Goal: Task Accomplishment & Management: Complete application form

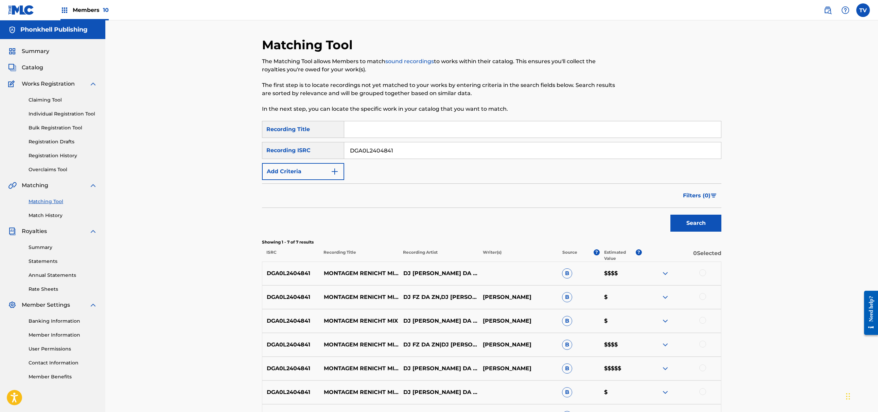
click at [46, 125] on link "Bulk Registration Tool" at bounding box center [63, 127] width 69 height 7
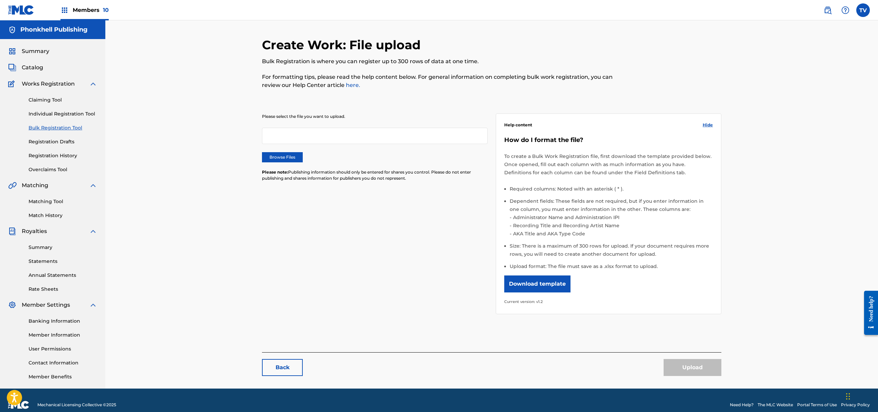
click at [275, 159] on label "Browse Files" at bounding box center [282, 157] width 41 height 10
click at [0, 0] on input "Browse Files" at bounding box center [0, 0] width 0 height 0
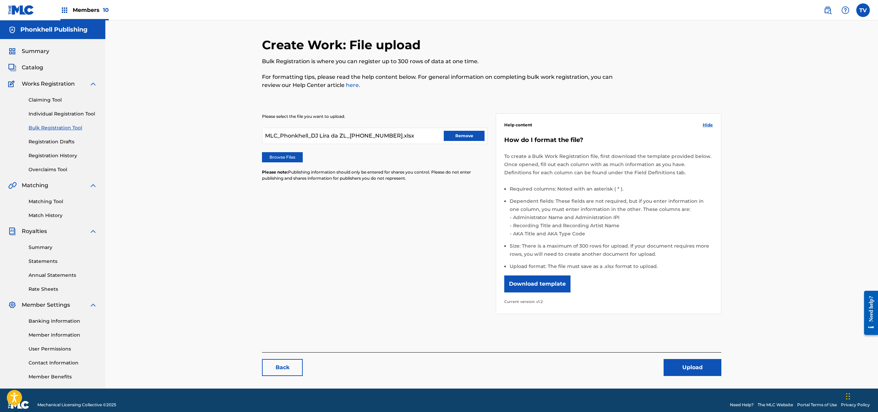
click at [707, 379] on div "Create Work: File upload Bulk Registration is where you can register up to 300 …" at bounding box center [491, 210] width 459 height 346
click at [700, 367] on button "Upload" at bounding box center [693, 367] width 58 height 17
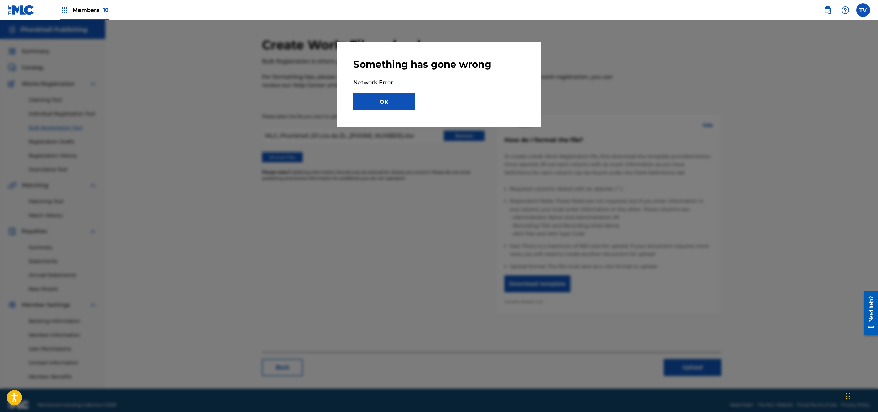
click at [398, 101] on button "OK" at bounding box center [383, 101] width 61 height 17
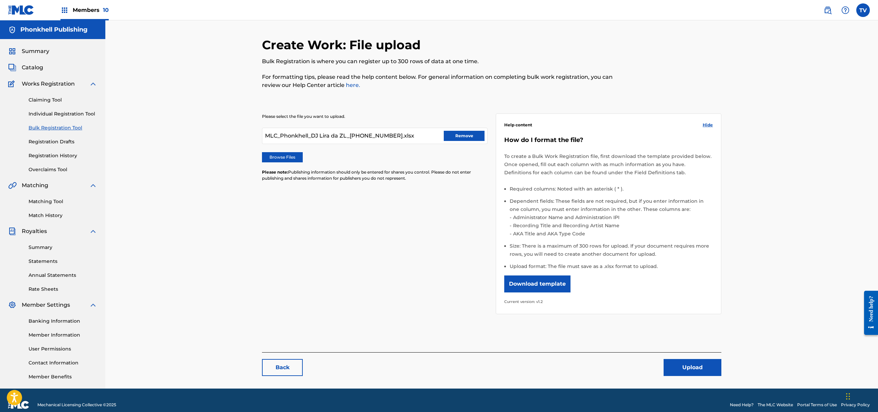
click at [464, 140] on button "Remove" at bounding box center [464, 136] width 41 height 10
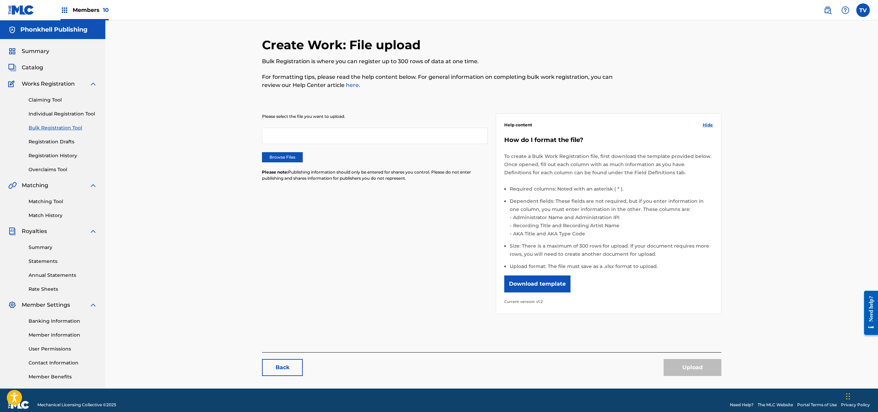
click at [391, 234] on div "Please select the file you want to upload. Browse Files Please note: Publishing…" at bounding box center [491, 209] width 459 height 225
click at [58, 140] on link "Registration Drafts" at bounding box center [63, 141] width 69 height 7
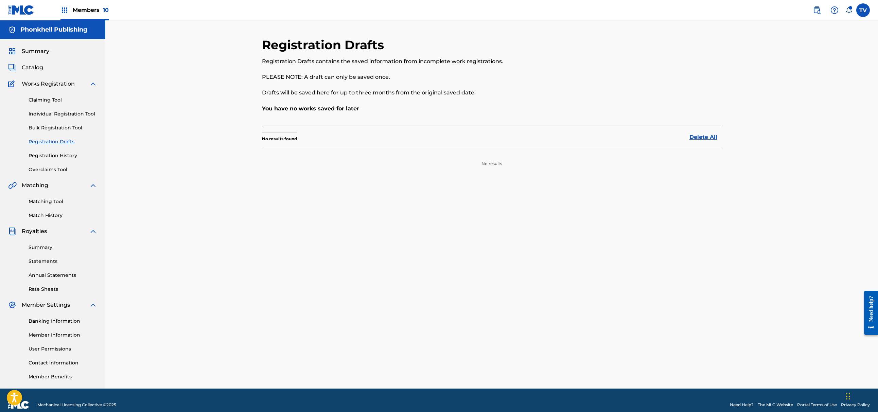
click at [60, 127] on link "Bulk Registration Tool" at bounding box center [63, 127] width 69 height 7
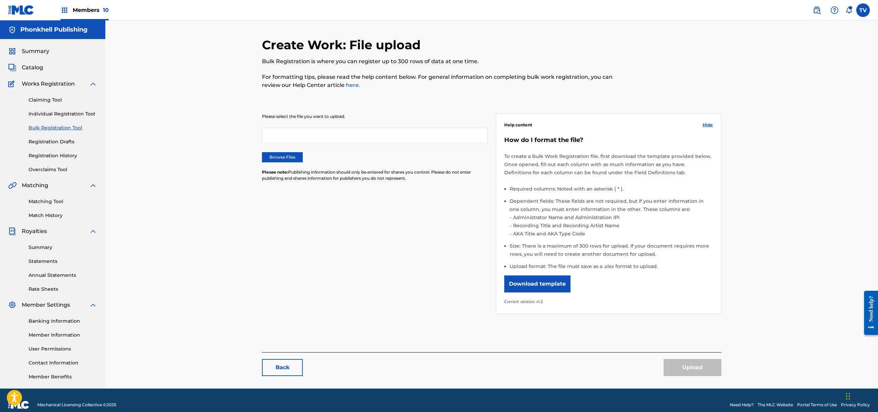
click at [283, 159] on label "Browse Files" at bounding box center [282, 157] width 41 height 10
click at [0, 0] on input "Browse Files" at bounding box center [0, 0] width 0 height 0
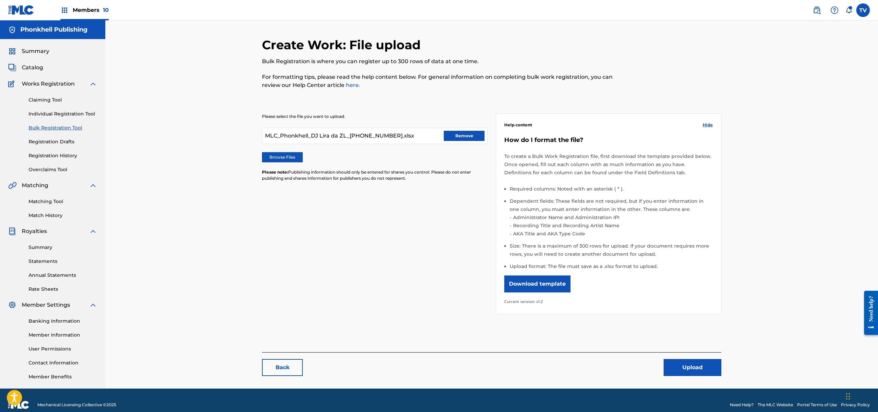
click at [707, 364] on button "Upload" at bounding box center [693, 367] width 58 height 17
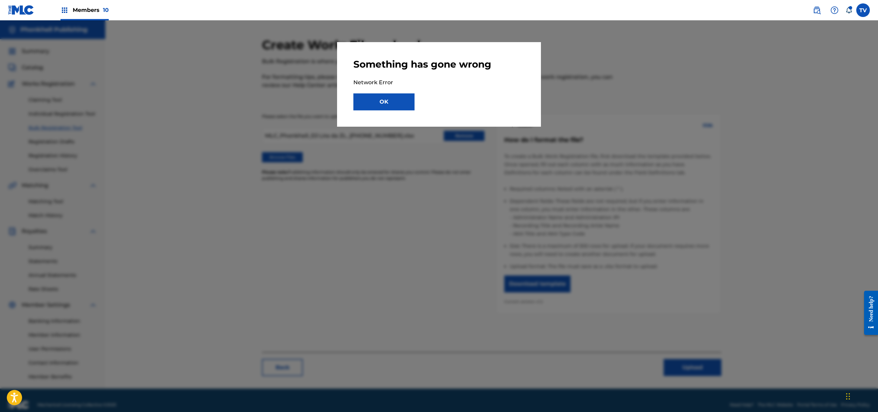
click at [410, 101] on button "OK" at bounding box center [383, 101] width 61 height 17
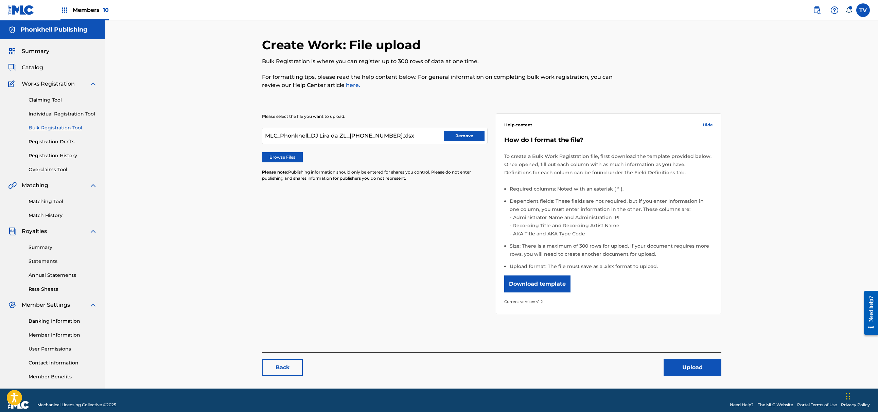
click at [446, 136] on button "Remove" at bounding box center [464, 136] width 41 height 10
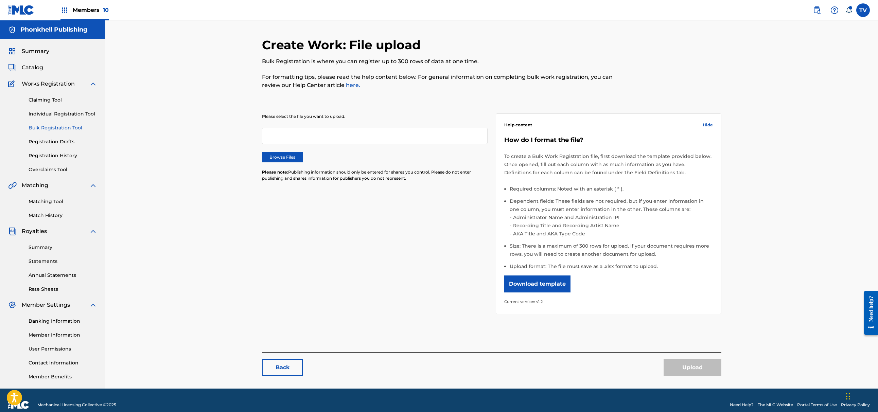
click at [309, 155] on div "Browse Files" at bounding box center [375, 157] width 226 height 10
click at [302, 153] on label "Browse Files" at bounding box center [282, 157] width 41 height 10
click at [0, 0] on input "Browse Files" at bounding box center [0, 0] width 0 height 0
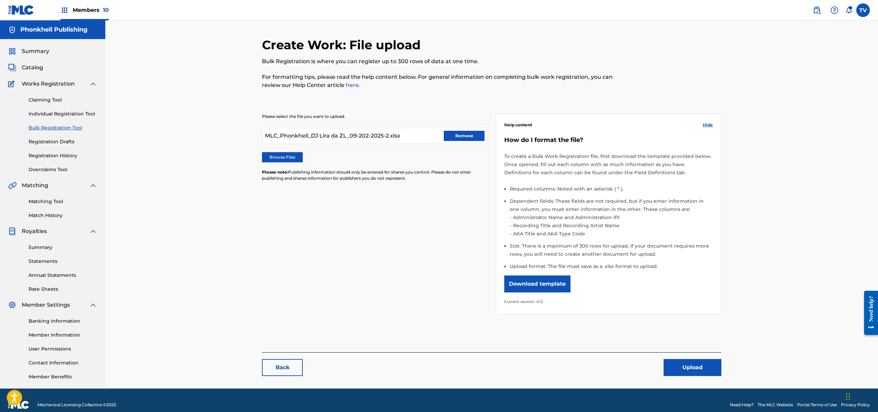
click at [675, 362] on button "Upload" at bounding box center [693, 367] width 58 height 17
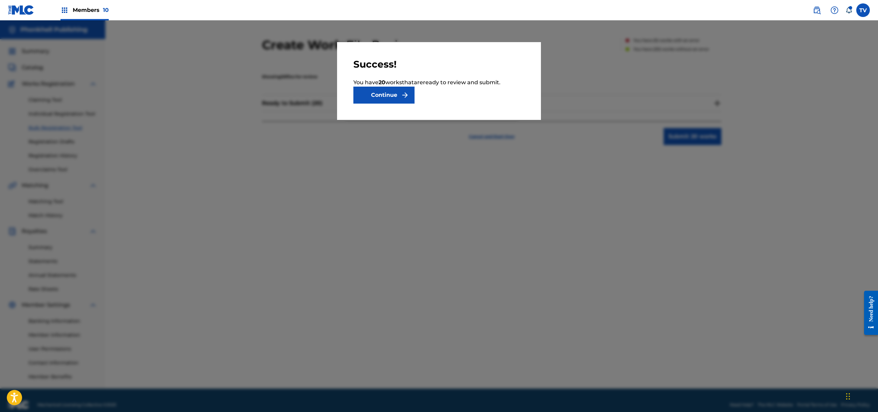
click at [386, 96] on button "Continue" at bounding box center [383, 95] width 61 height 17
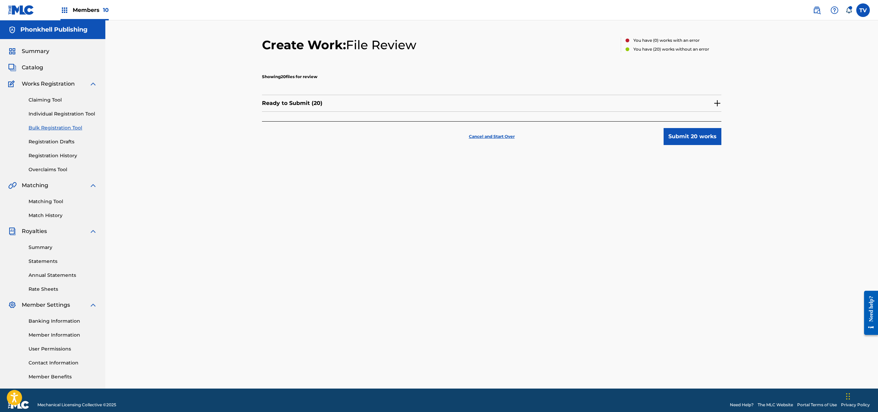
click at [722, 103] on div "Create Work: File Review You have ( 0 ) works with an error You have ( 20 ) wor…" at bounding box center [492, 212] width 476 height 351
click at [717, 105] on img at bounding box center [717, 103] width 8 height 8
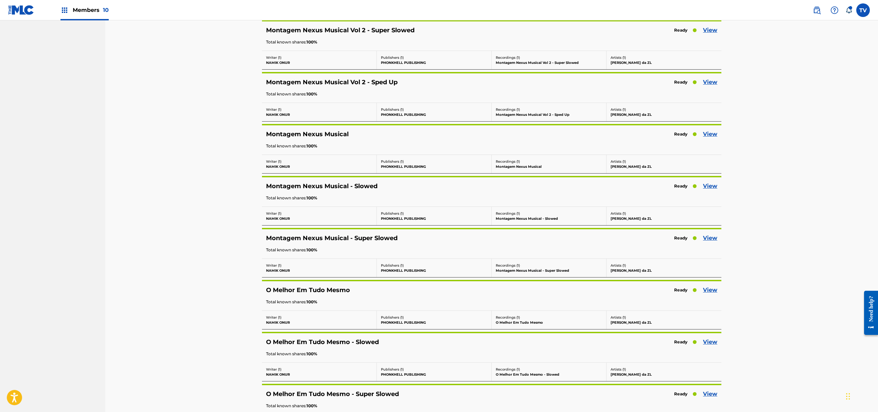
scroll to position [817, 0]
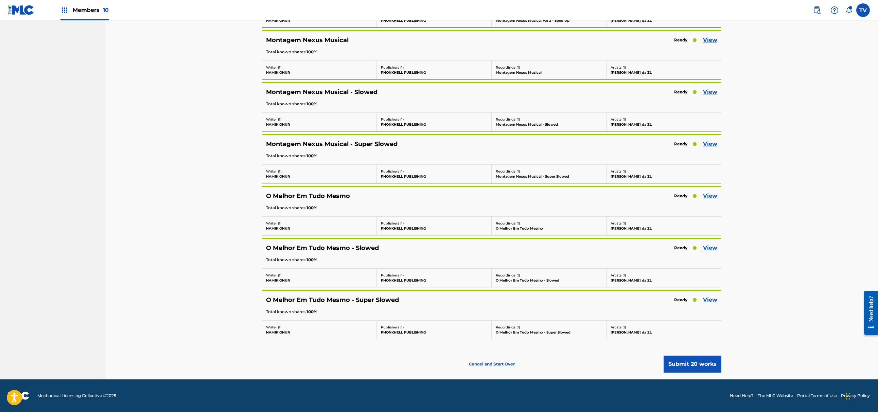
click at [687, 359] on button "Submit 20 works" at bounding box center [693, 364] width 58 height 17
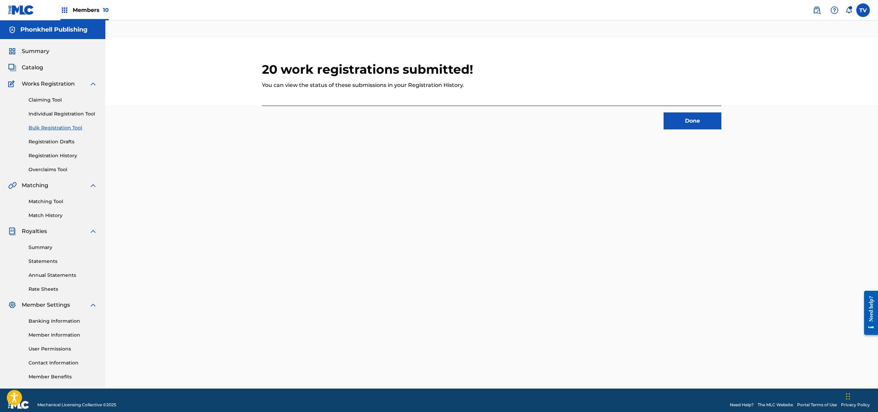
click at [693, 124] on button "Done" at bounding box center [693, 120] width 58 height 17
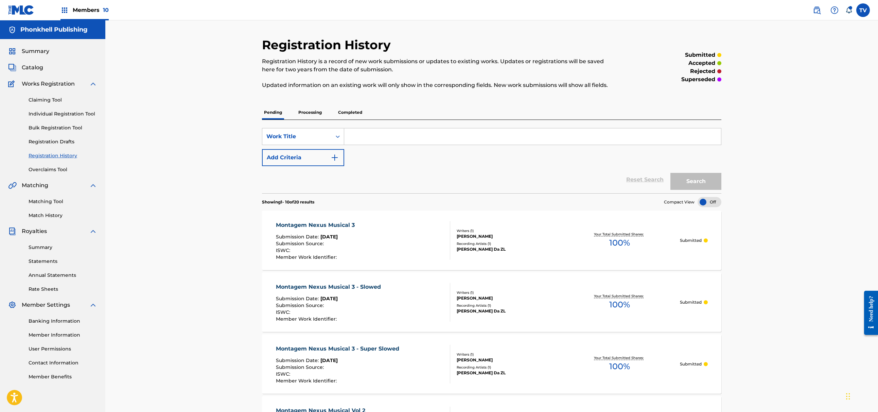
click at [48, 138] on link "Registration Drafts" at bounding box center [63, 141] width 69 height 7
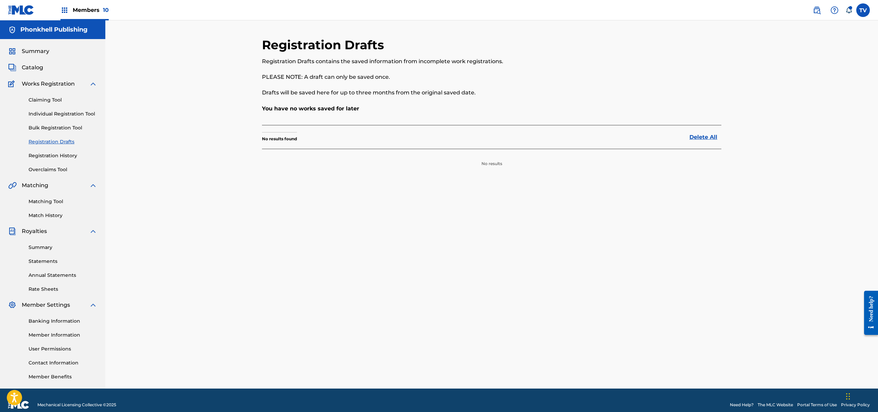
click at [51, 128] on link "Bulk Registration Tool" at bounding box center [63, 127] width 69 height 7
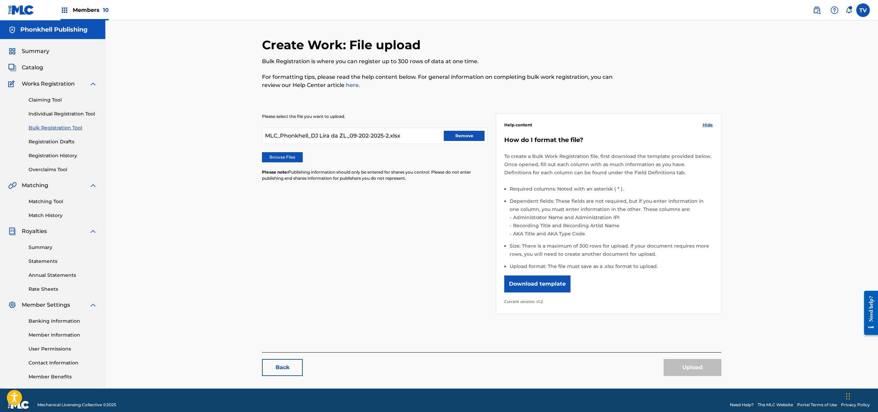
click at [473, 138] on button "Remove" at bounding box center [464, 136] width 41 height 10
click at [287, 159] on label "Browse Files" at bounding box center [282, 157] width 41 height 10
click at [0, 0] on input "Browse Files" at bounding box center [0, 0] width 0 height 0
click at [707, 374] on button "Upload" at bounding box center [693, 367] width 58 height 17
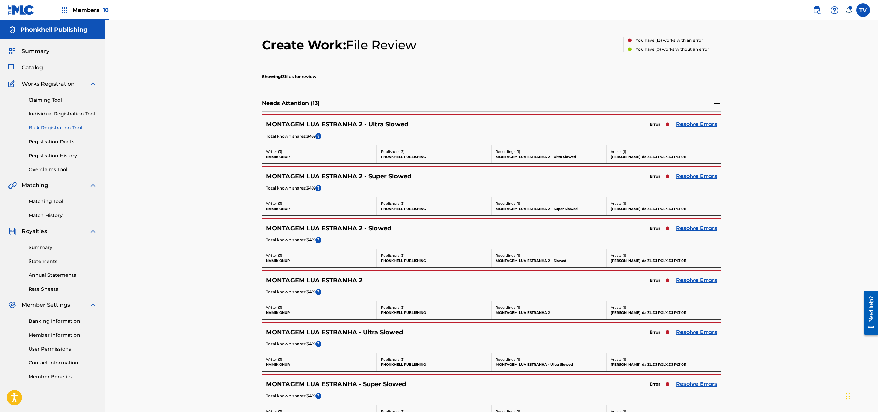
click at [704, 124] on link "Resolve Errors" at bounding box center [696, 124] width 41 height 8
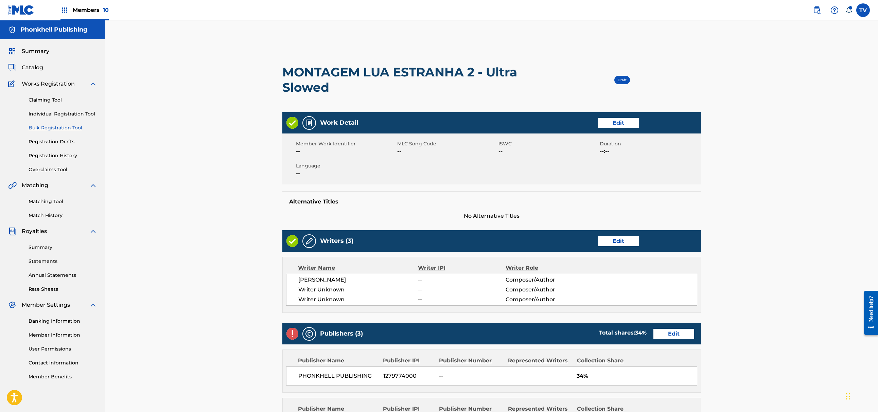
click at [598, 235] on div "Writers (3) Edit" at bounding box center [491, 240] width 419 height 21
click at [610, 237] on link "Edit" at bounding box center [618, 241] width 41 height 10
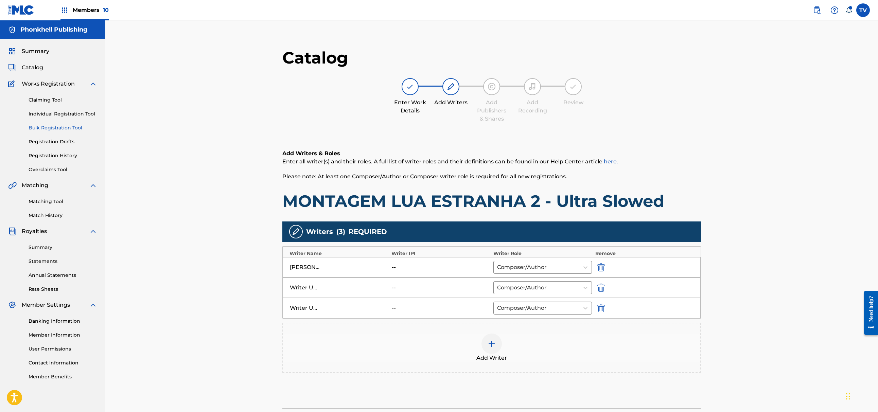
click at [602, 288] on img "submit" at bounding box center [600, 288] width 7 height 8
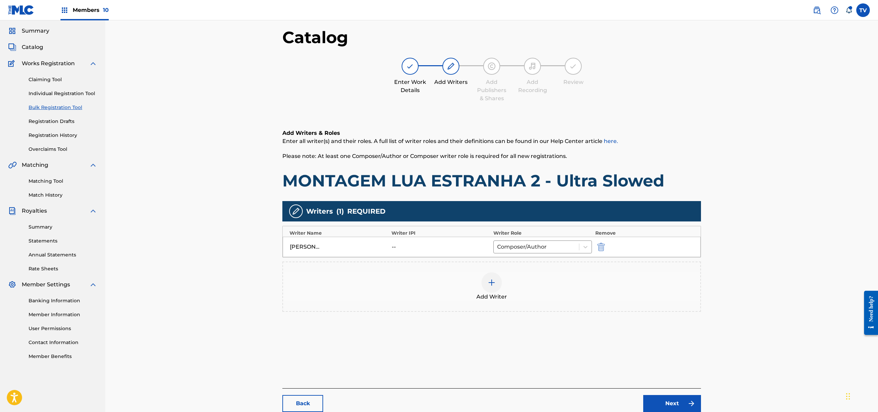
scroll to position [77, 0]
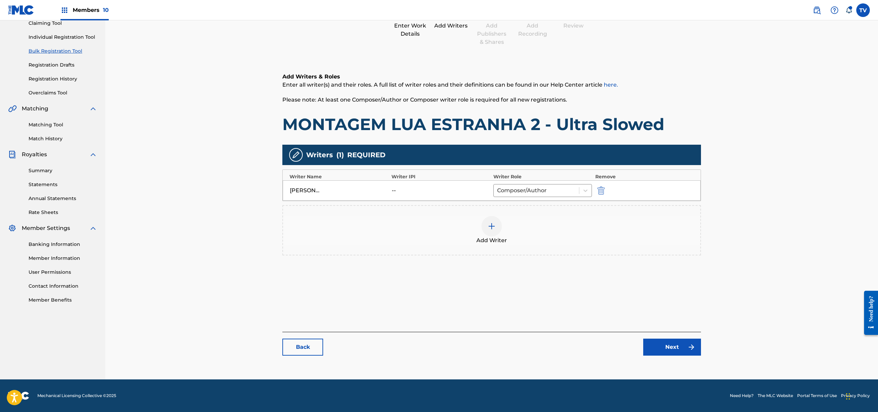
click at [677, 343] on link "Next" at bounding box center [672, 347] width 58 height 17
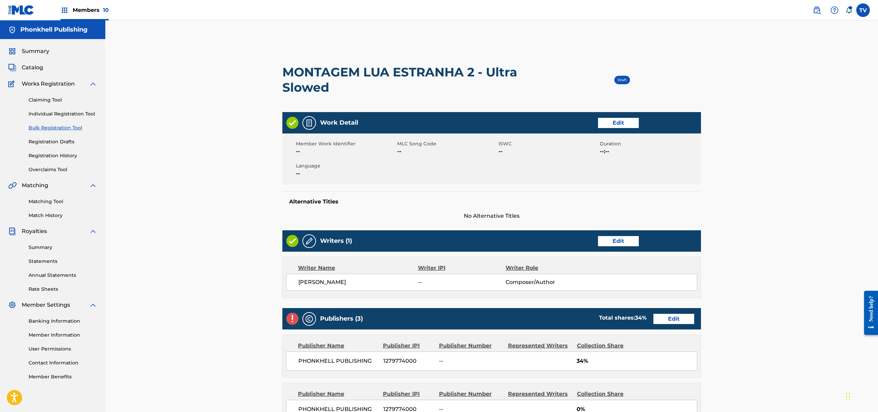
click at [673, 317] on link "Edit" at bounding box center [673, 319] width 41 height 10
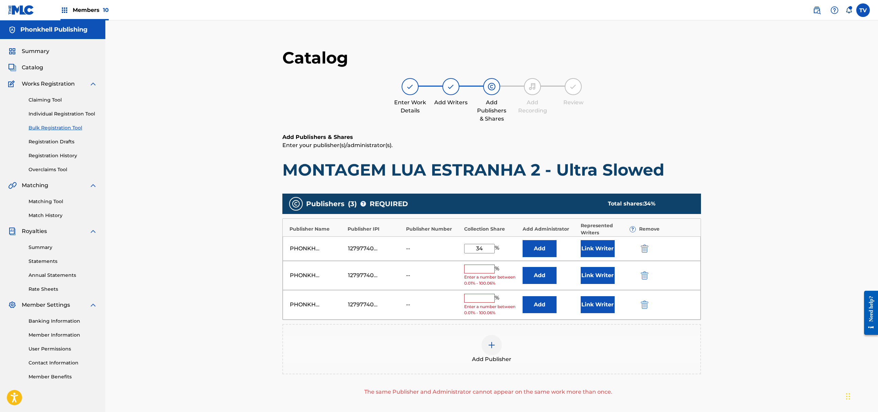
click at [642, 276] on img "submit" at bounding box center [644, 275] width 7 height 8
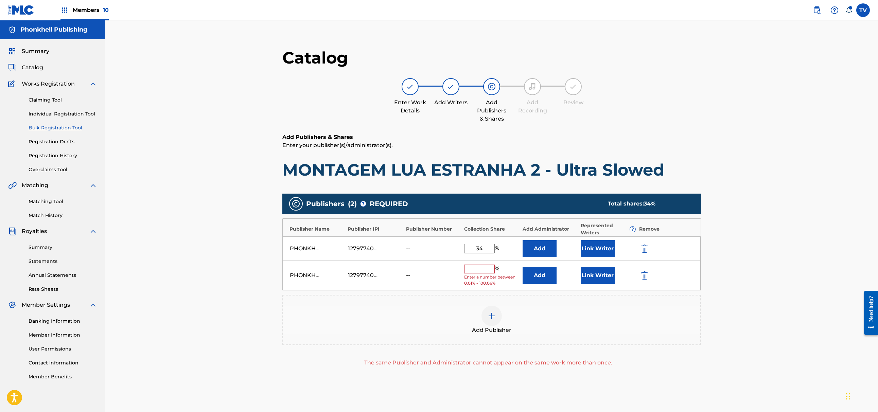
click at [642, 276] on img "submit" at bounding box center [644, 275] width 7 height 8
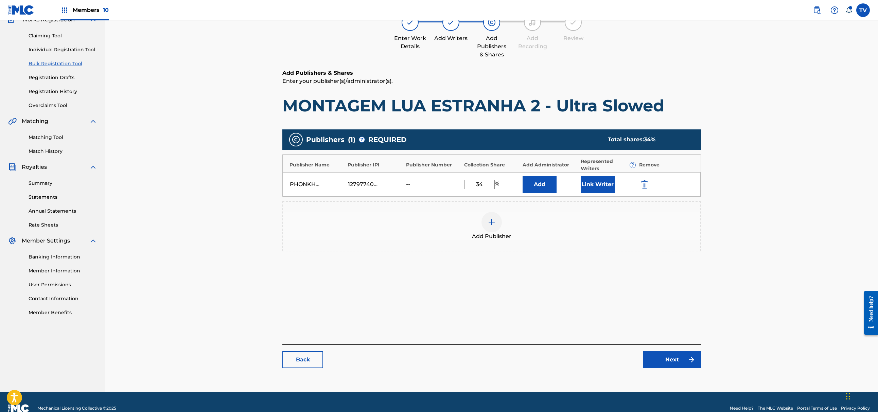
scroll to position [77, 0]
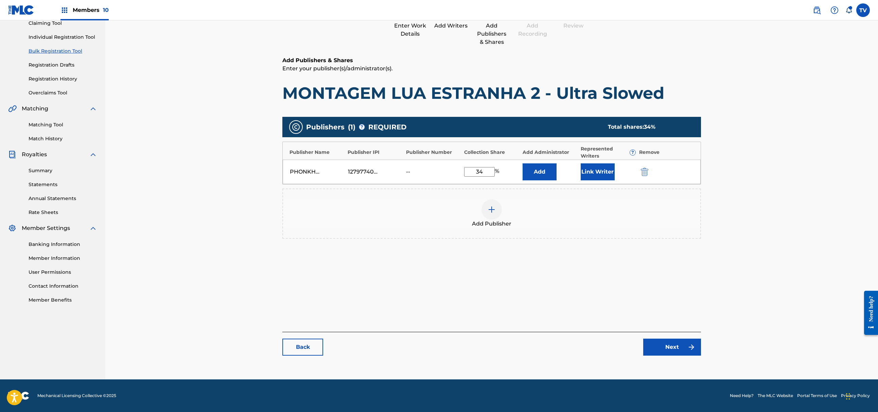
click at [678, 347] on link "Next" at bounding box center [672, 347] width 58 height 17
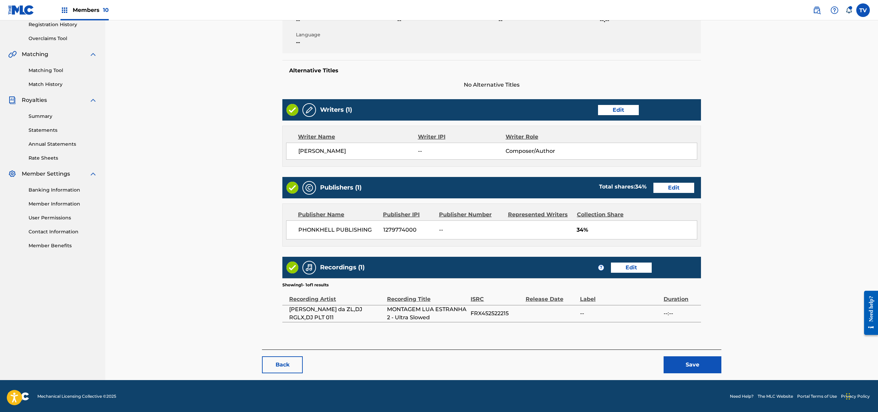
scroll to position [133, 0]
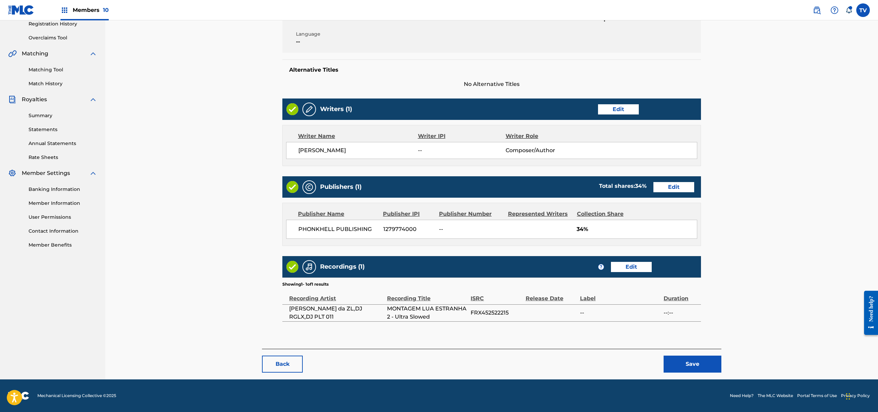
click at [715, 366] on button "Save" at bounding box center [693, 364] width 58 height 17
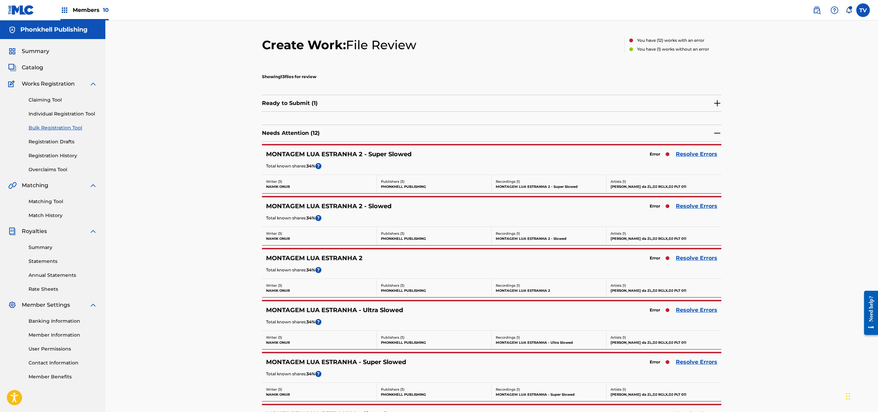
click at [695, 157] on link "Resolve Errors" at bounding box center [696, 154] width 41 height 8
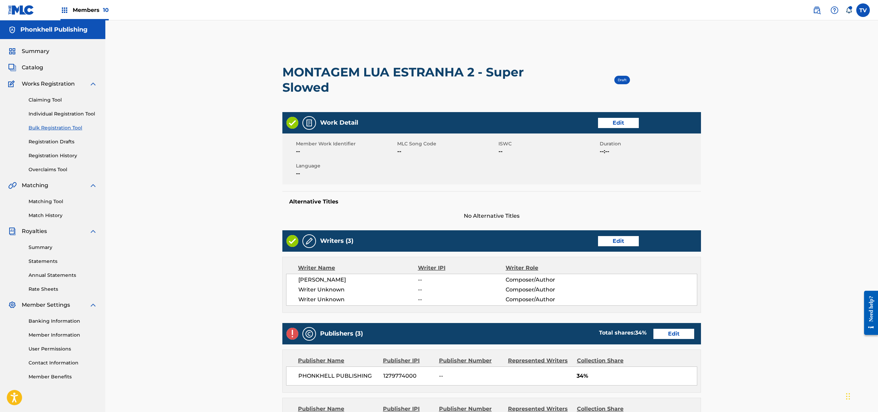
click at [611, 244] on link "Edit" at bounding box center [618, 241] width 41 height 10
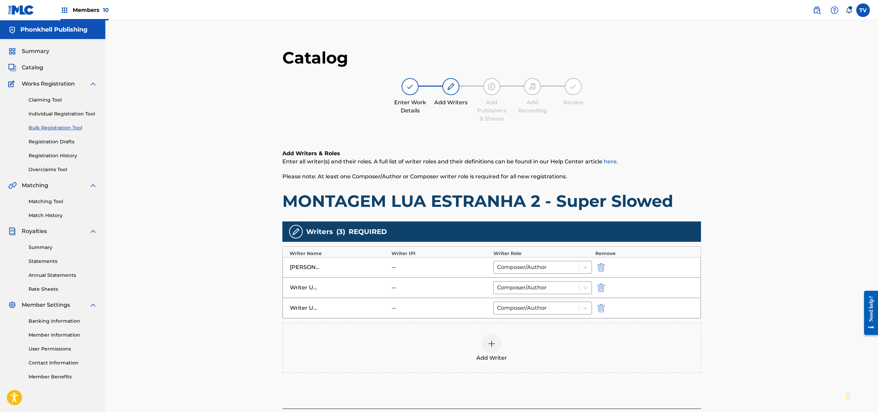
click at [599, 289] on img "submit" at bounding box center [600, 288] width 7 height 8
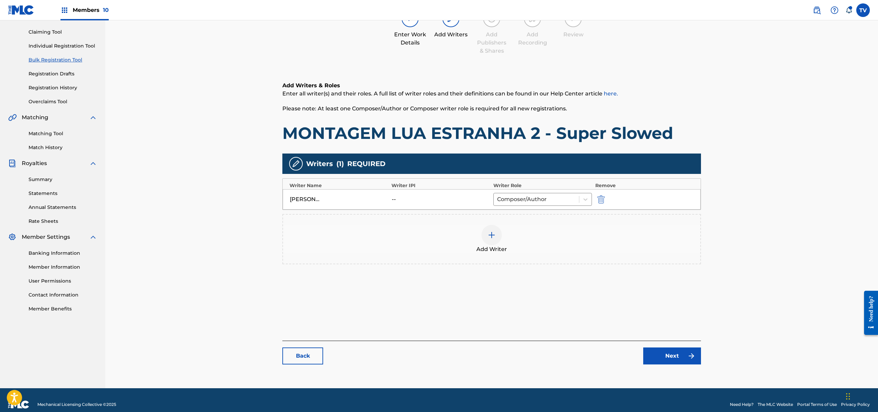
scroll to position [77, 0]
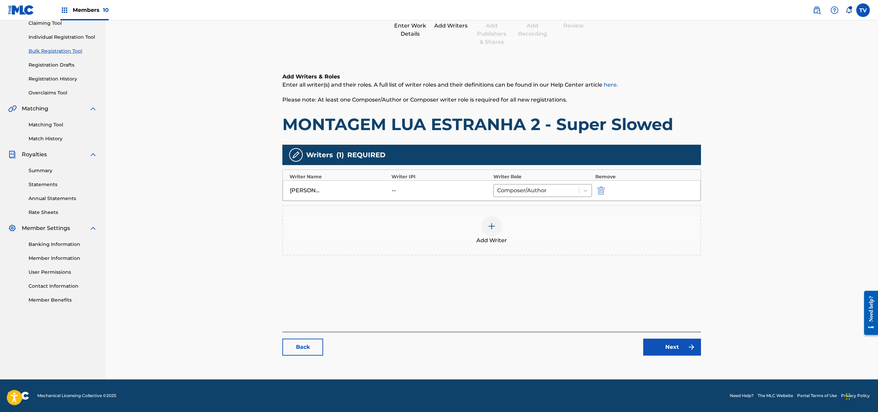
click at [666, 346] on link "Next" at bounding box center [672, 347] width 58 height 17
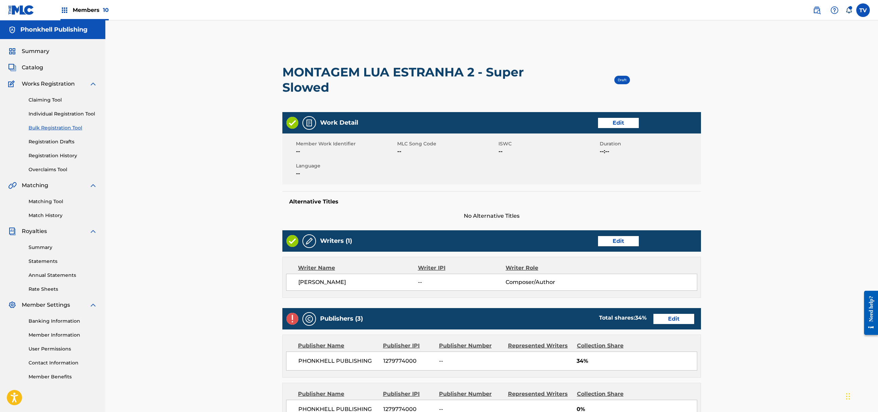
click at [671, 319] on link "Edit" at bounding box center [673, 319] width 41 height 10
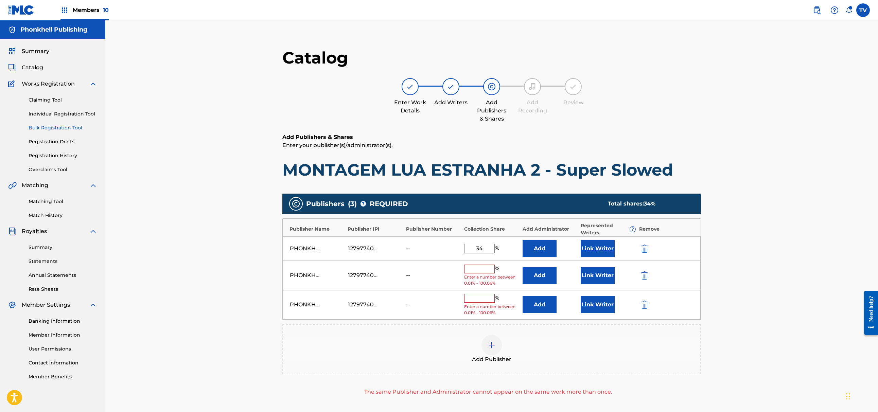
click at [645, 275] on img "submit" at bounding box center [644, 275] width 7 height 8
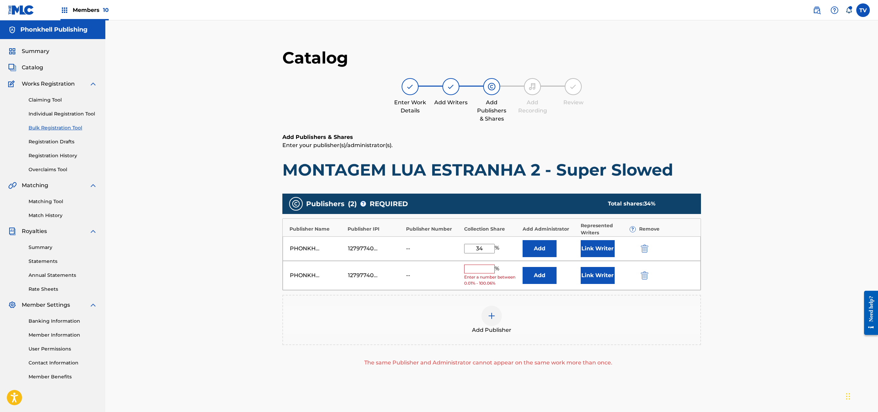
click at [645, 276] on img "submit" at bounding box center [644, 275] width 7 height 8
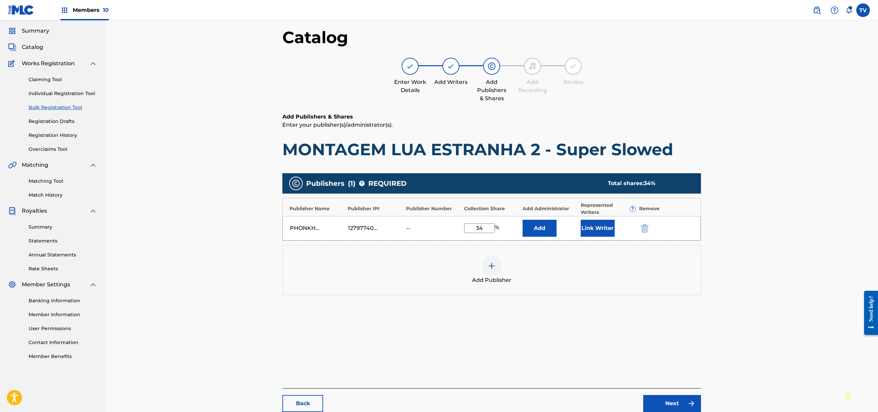
scroll to position [77, 0]
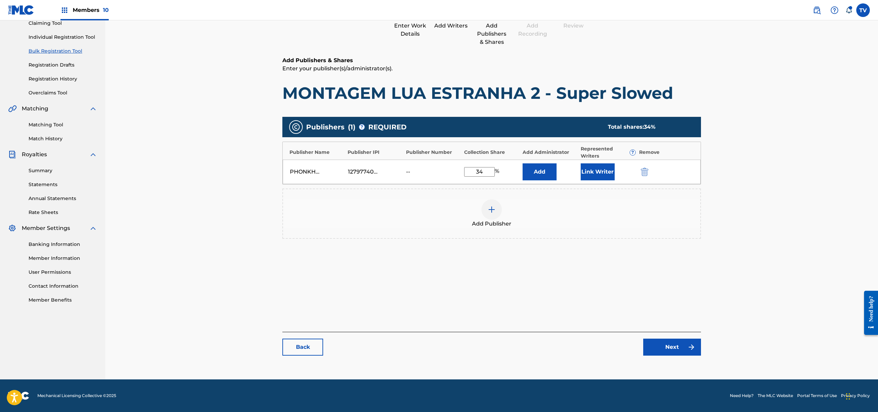
click at [684, 348] on link "Next" at bounding box center [672, 347] width 58 height 17
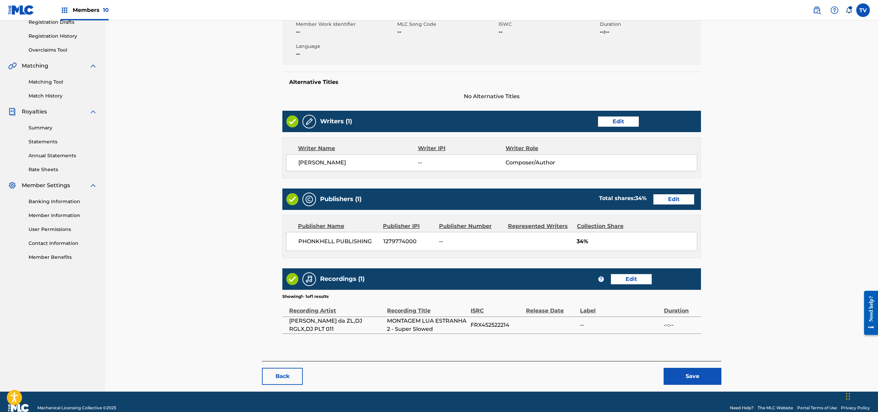
scroll to position [133, 0]
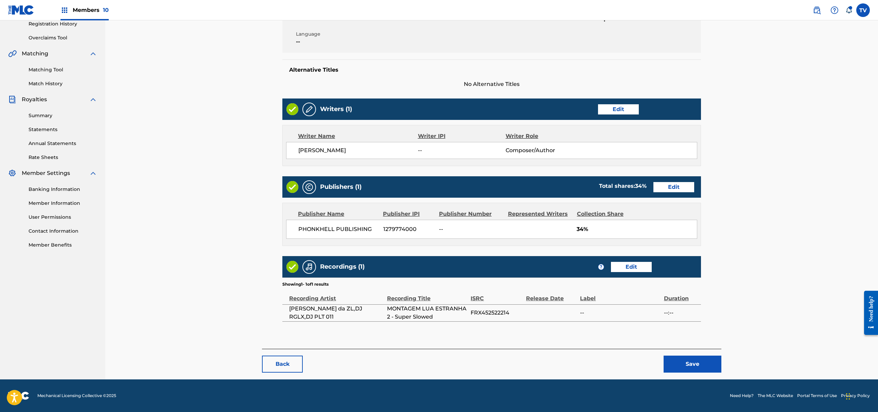
click at [695, 359] on button "Save" at bounding box center [693, 364] width 58 height 17
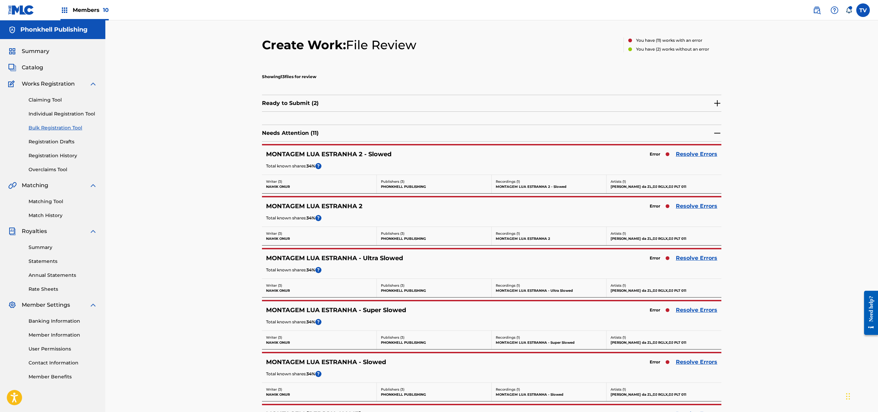
click at [688, 258] on link "Resolve Errors" at bounding box center [696, 258] width 41 height 8
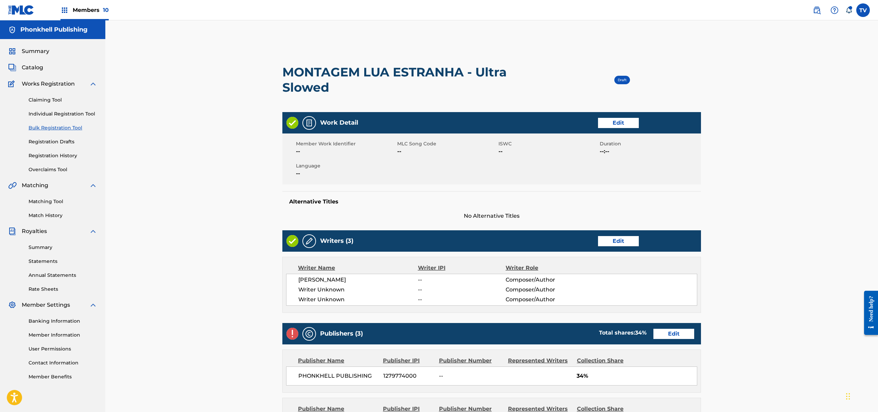
click at [621, 245] on link "Edit" at bounding box center [618, 241] width 41 height 10
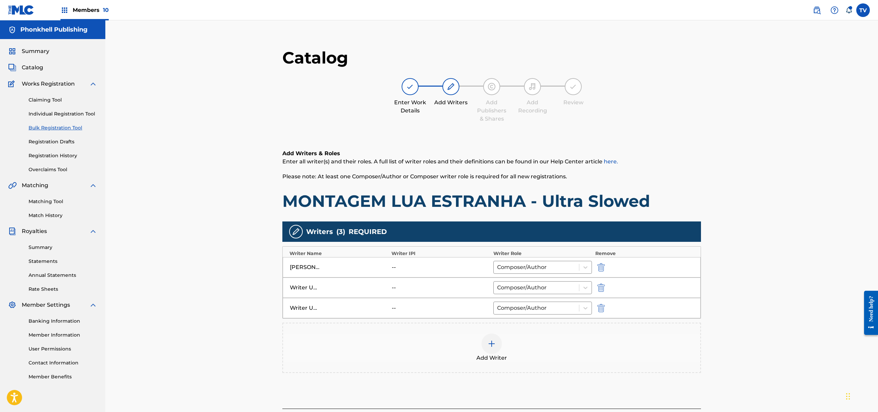
click at [601, 285] on img "submit" at bounding box center [600, 288] width 7 height 8
click at [602, 286] on img "submit" at bounding box center [600, 288] width 7 height 8
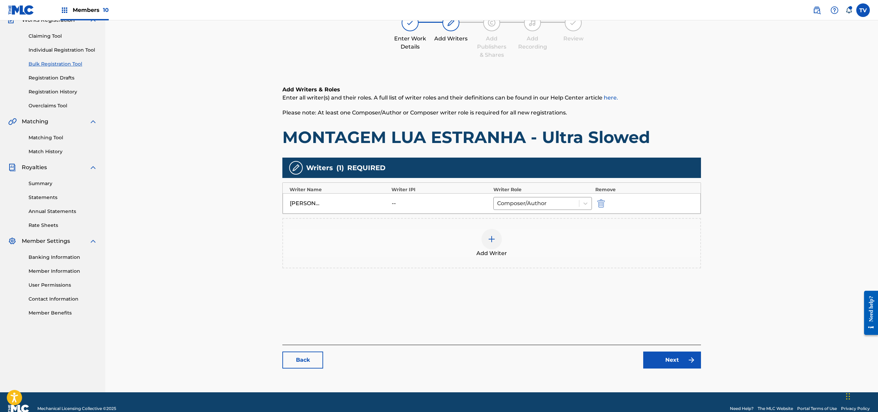
scroll to position [77, 0]
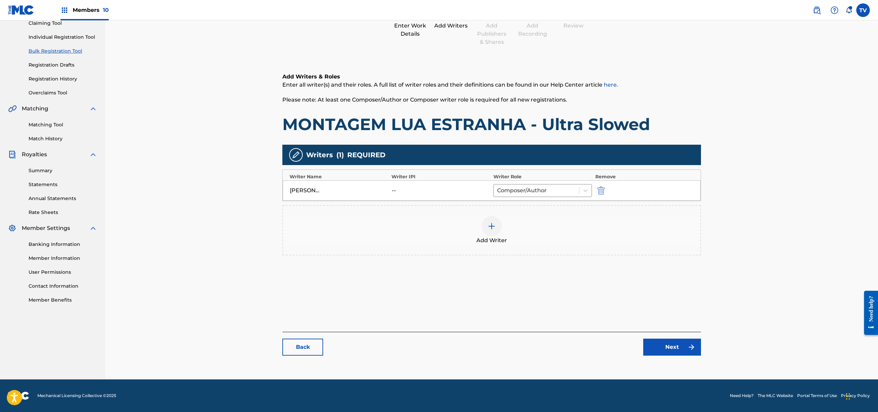
click at [683, 346] on link "Next" at bounding box center [672, 347] width 58 height 17
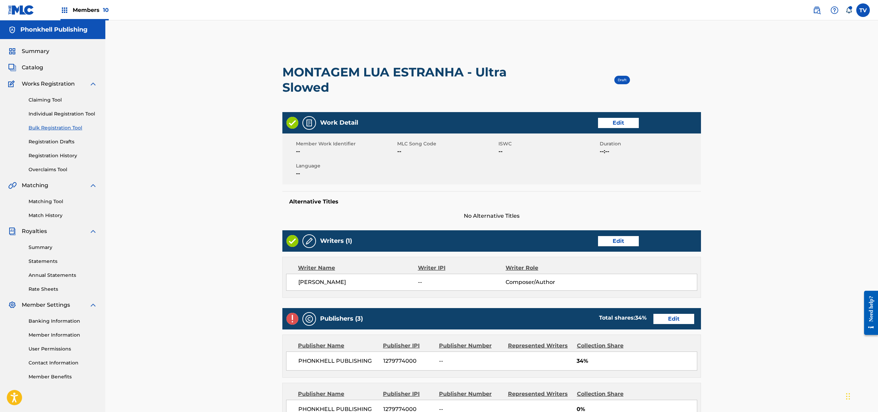
click at [680, 317] on link "Edit" at bounding box center [673, 319] width 41 height 10
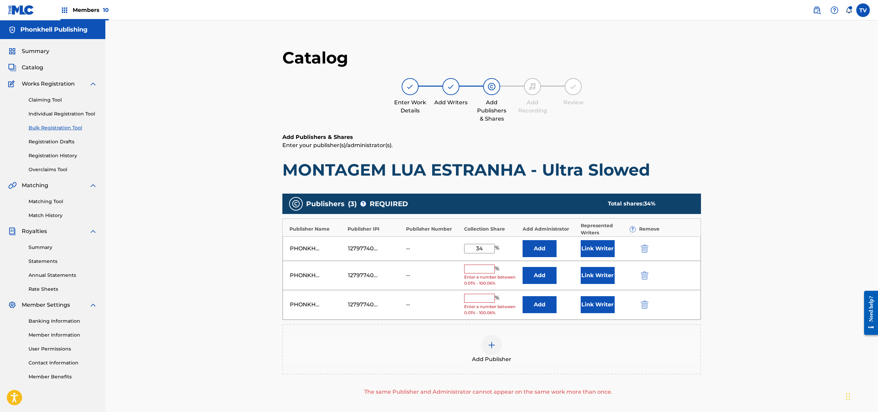
click at [644, 278] on img "submit" at bounding box center [644, 275] width 7 height 8
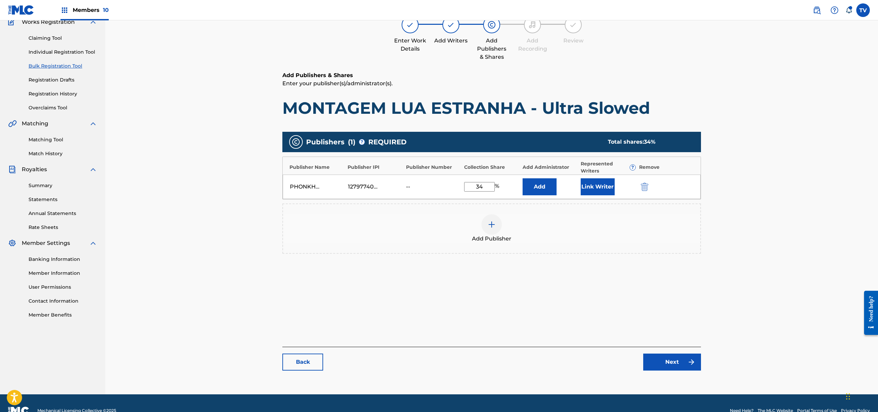
scroll to position [77, 0]
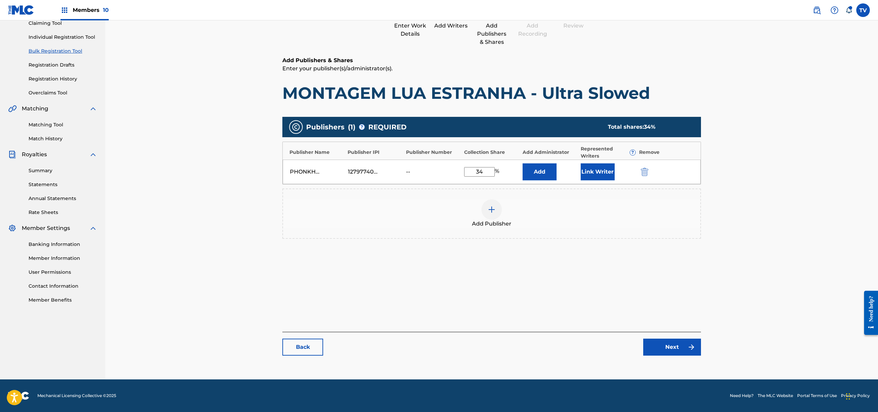
click at [671, 344] on link "Next" at bounding box center [672, 347] width 58 height 17
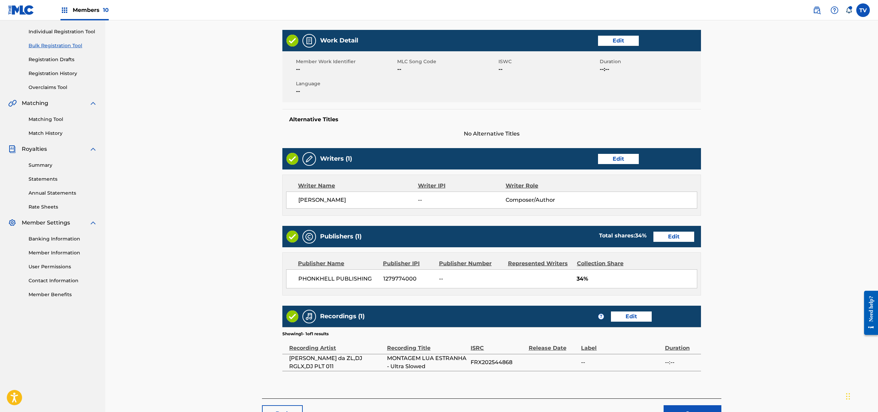
scroll to position [90, 0]
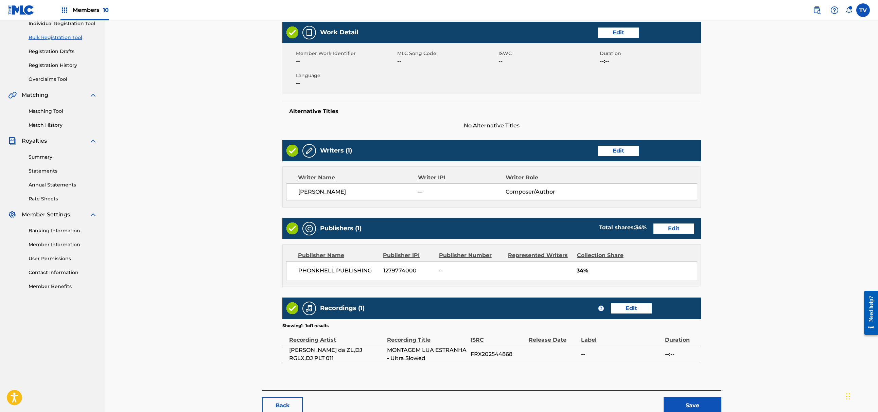
click at [692, 403] on button "Save" at bounding box center [693, 405] width 58 height 17
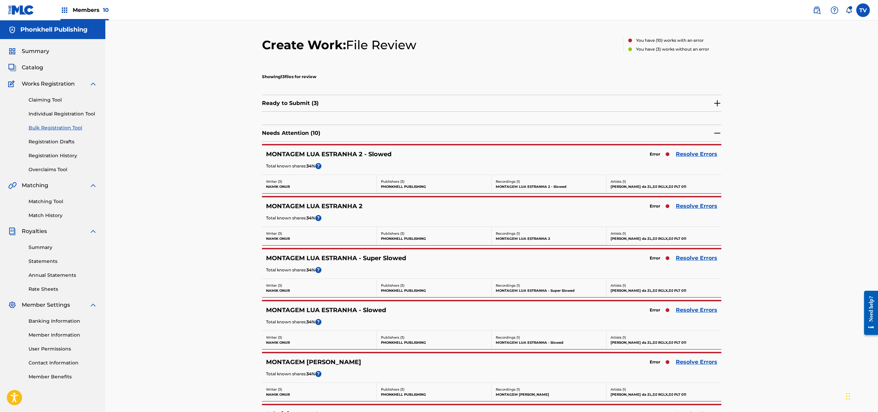
click at [698, 208] on link "Resolve Errors" at bounding box center [696, 206] width 41 height 8
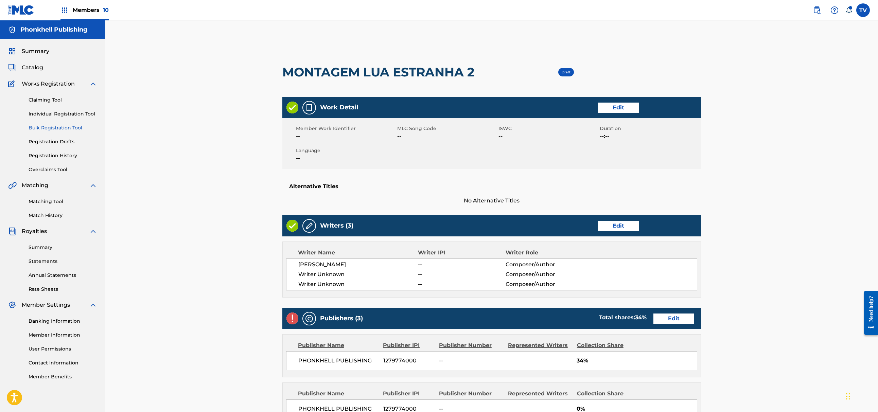
click at [609, 231] on div "Writers (3) Edit" at bounding box center [491, 225] width 419 height 21
click at [620, 219] on div "Writers (3) Edit" at bounding box center [491, 225] width 419 height 21
click at [618, 223] on link "Edit" at bounding box center [618, 226] width 41 height 10
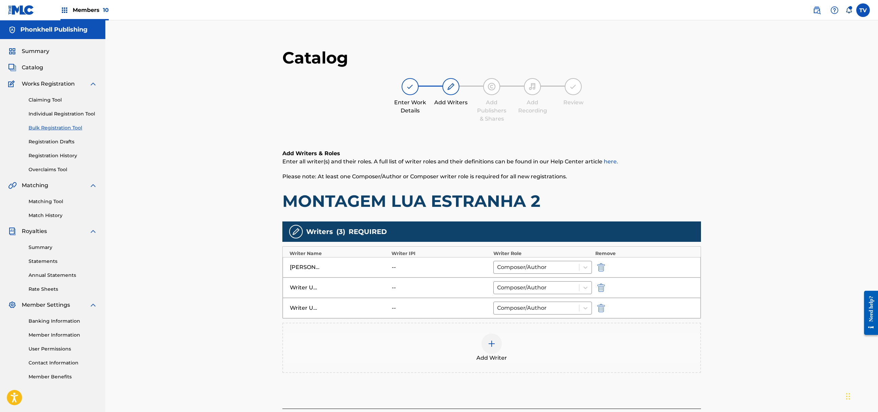
click at [597, 291] on img "submit" at bounding box center [600, 288] width 7 height 8
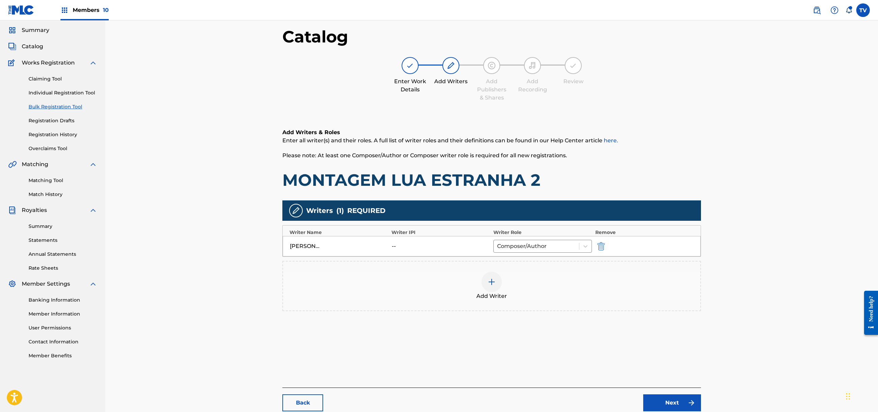
scroll to position [77, 0]
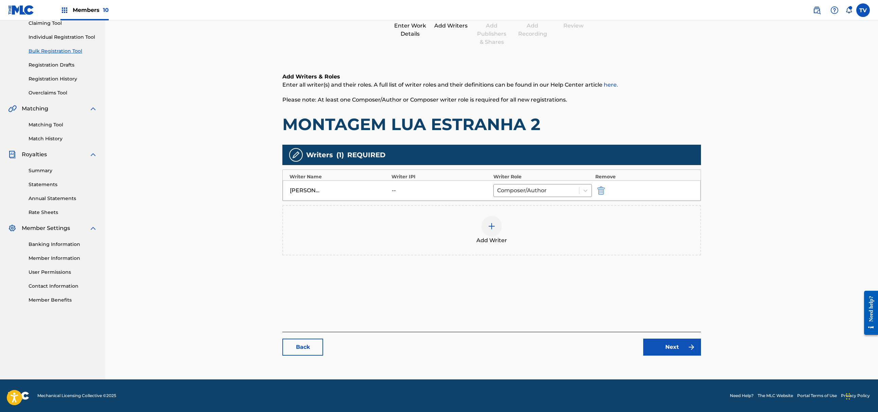
click at [674, 349] on link "Next" at bounding box center [672, 347] width 58 height 17
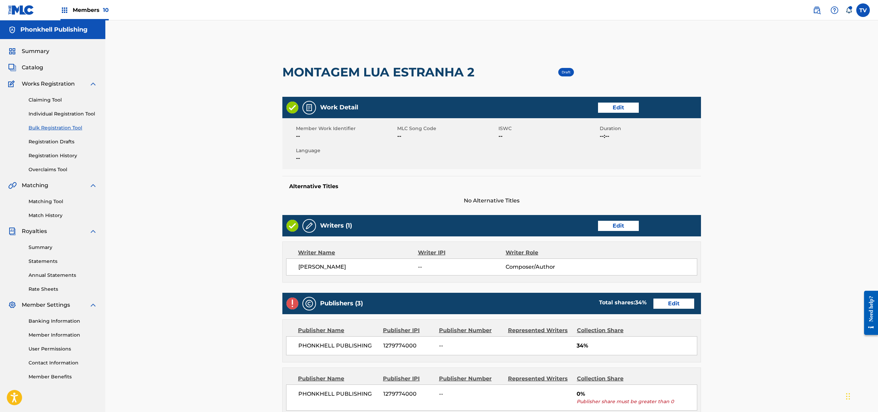
click at [673, 302] on link "Edit" at bounding box center [673, 304] width 41 height 10
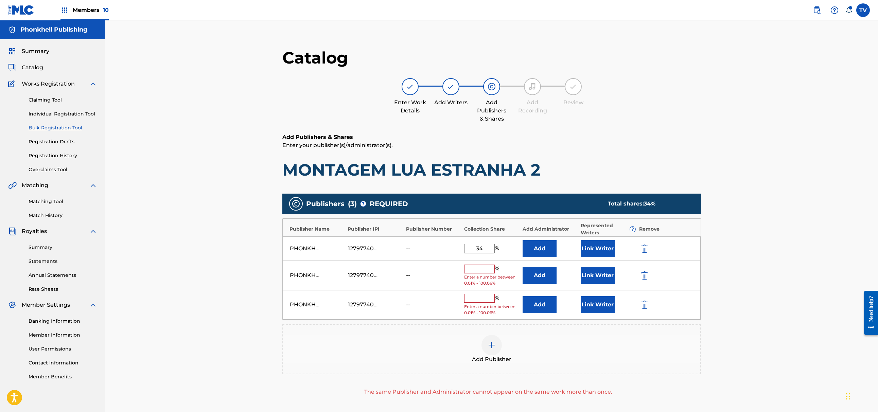
click at [645, 280] on img "submit" at bounding box center [644, 275] width 7 height 8
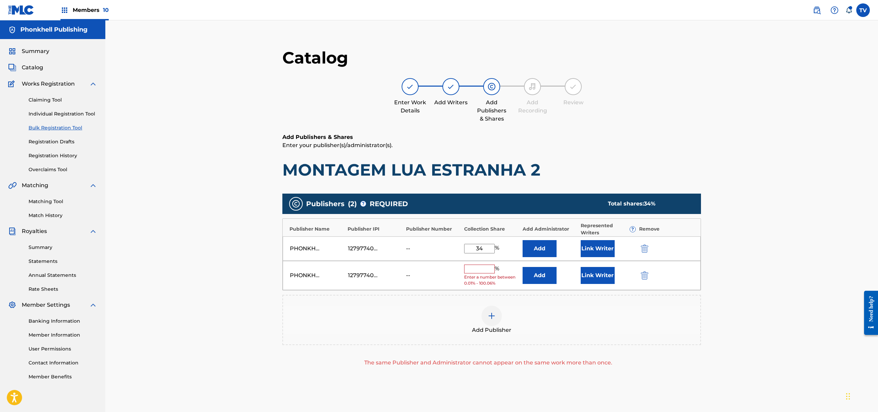
click at [644, 280] on img "submit" at bounding box center [644, 275] width 7 height 8
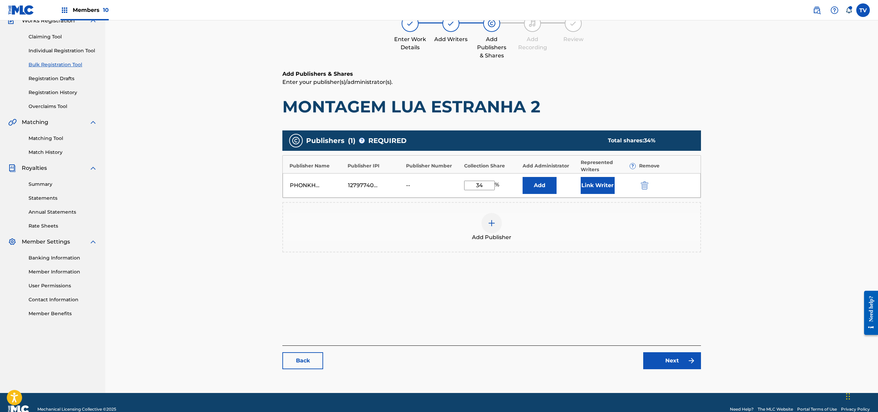
scroll to position [77, 0]
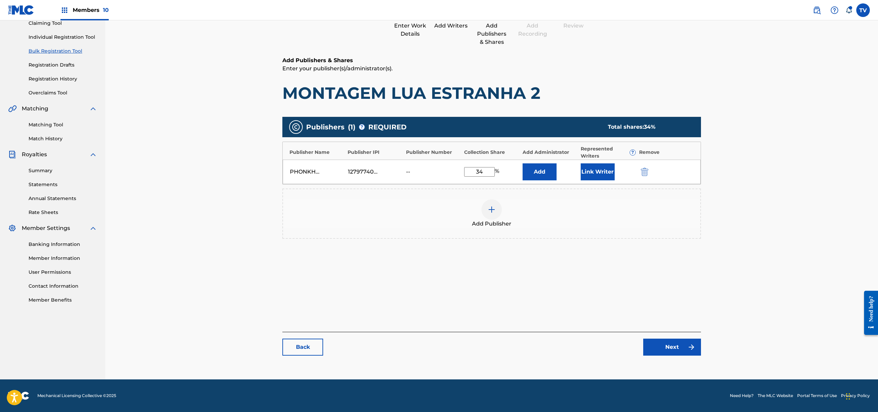
click at [670, 344] on link "Next" at bounding box center [672, 347] width 58 height 17
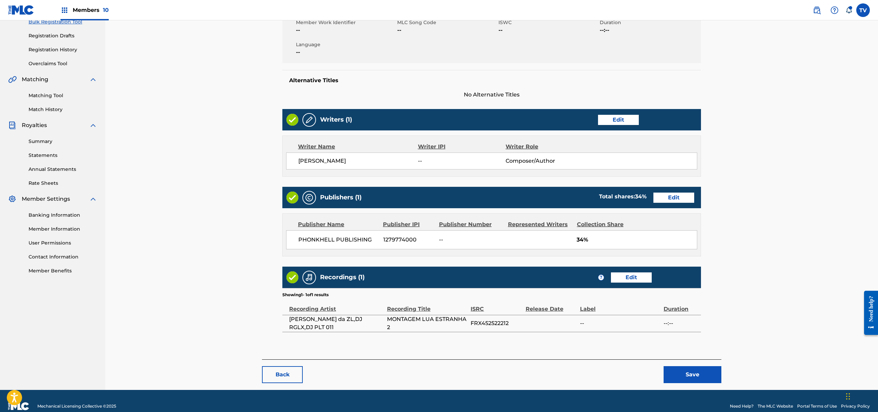
scroll to position [117, 0]
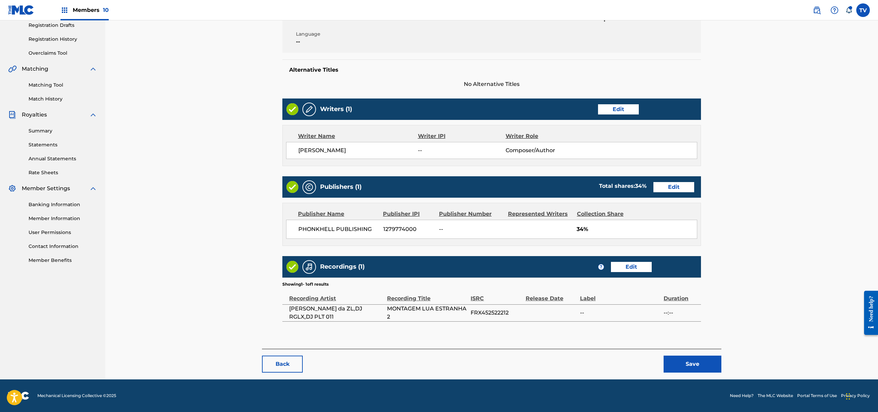
click at [691, 363] on button "Save" at bounding box center [693, 364] width 58 height 17
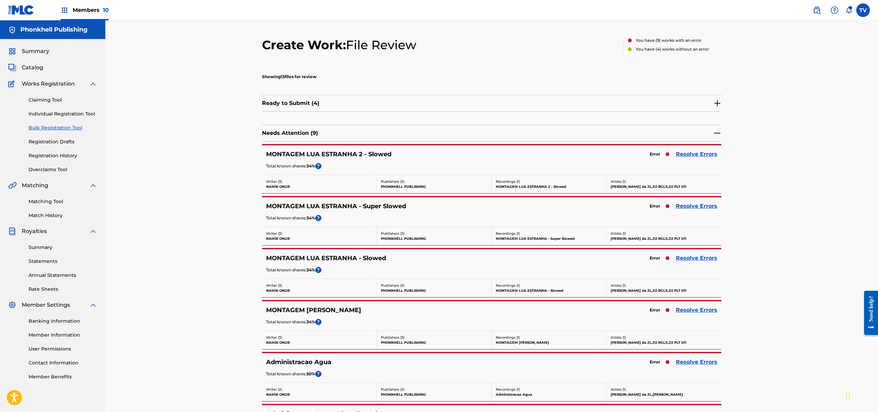
click at [707, 315] on div "Error Resolve Errors" at bounding box center [681, 310] width 71 height 10
click at [685, 306] on div "Error Resolve Errors" at bounding box center [681, 310] width 71 height 10
click at [687, 309] on link "Resolve Errors" at bounding box center [696, 310] width 41 height 8
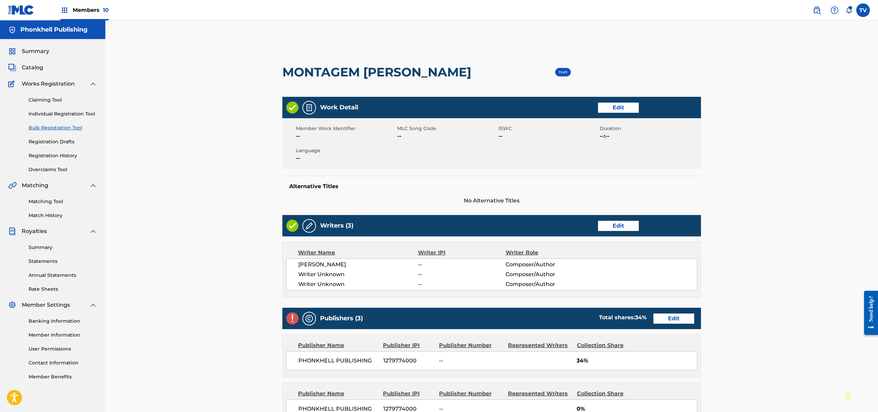
click at [616, 226] on link "Edit" at bounding box center [618, 226] width 41 height 10
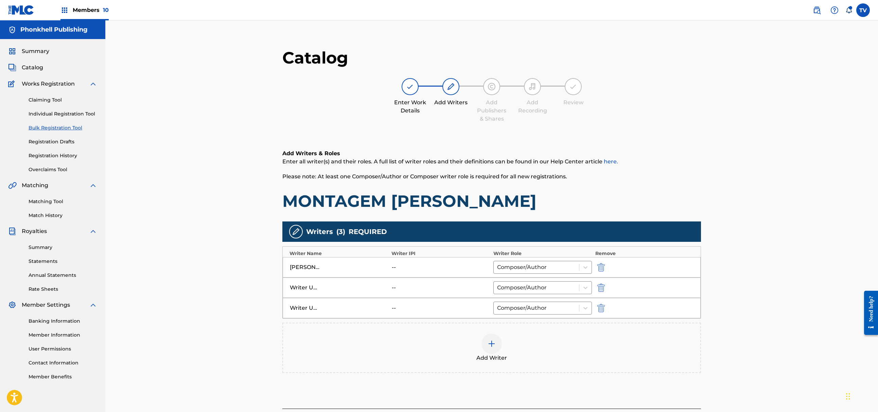
click at [602, 283] on div "Writer Unknown -- Composer/Author" at bounding box center [492, 288] width 418 height 20
click at [600, 290] on img "submit" at bounding box center [600, 288] width 7 height 8
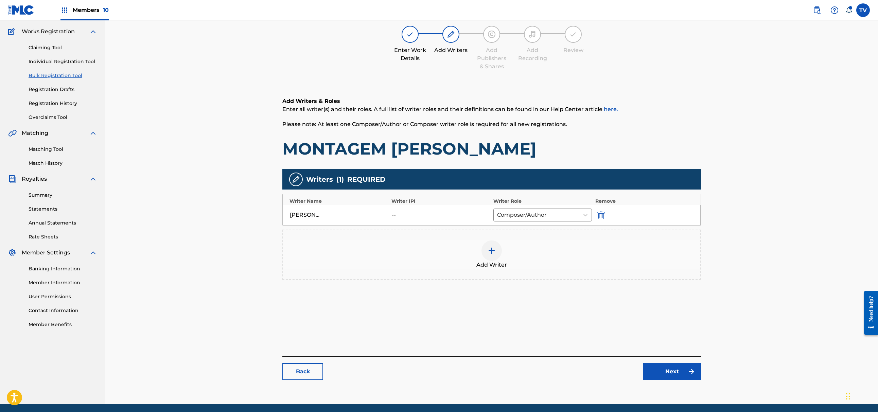
scroll to position [77, 0]
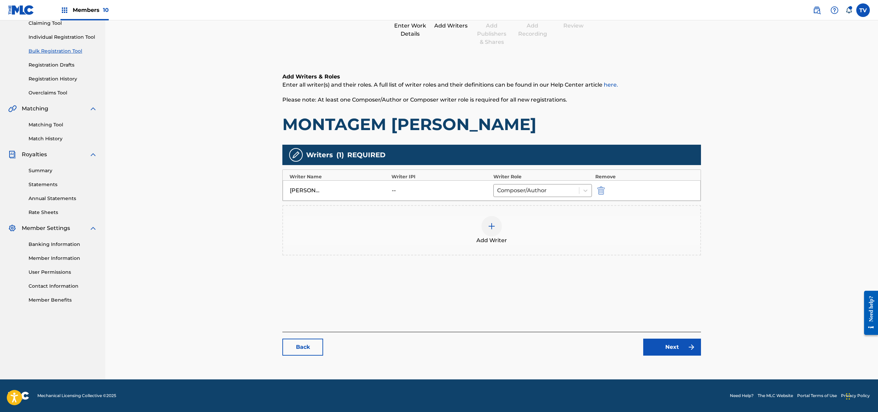
click at [657, 339] on link "Next" at bounding box center [672, 347] width 58 height 17
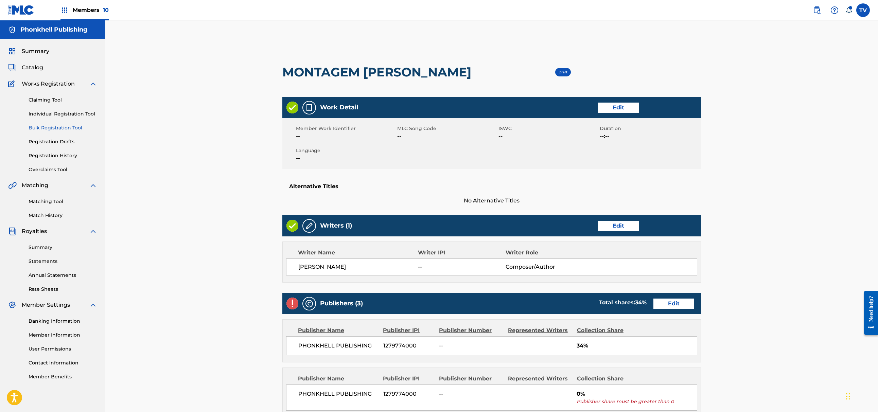
click at [672, 306] on link "Edit" at bounding box center [673, 304] width 41 height 10
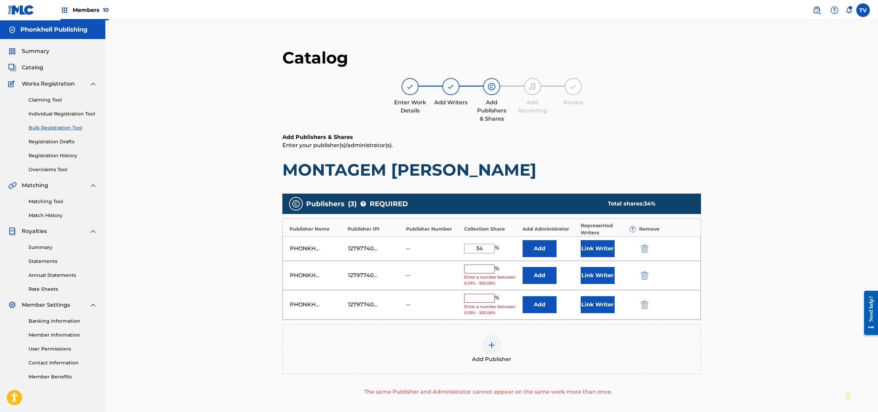
click at [644, 275] on img "submit" at bounding box center [644, 275] width 7 height 8
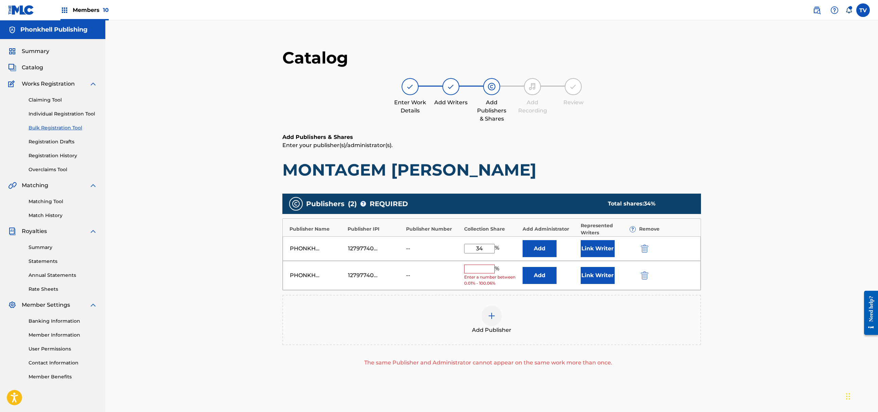
click at [644, 275] on img "submit" at bounding box center [644, 275] width 7 height 8
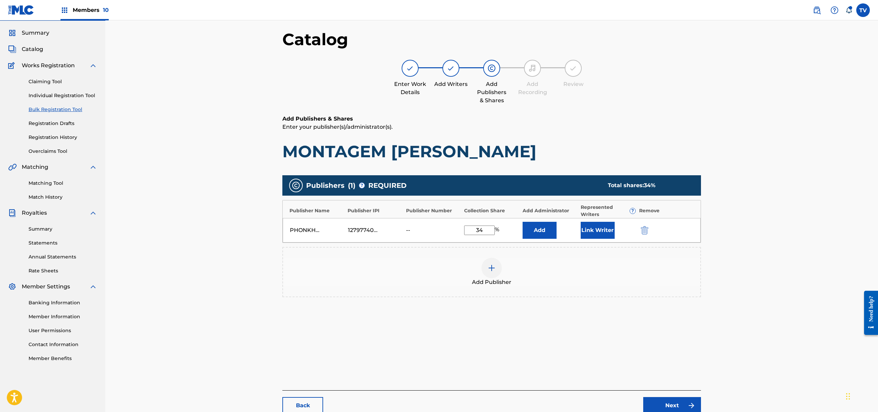
scroll to position [77, 0]
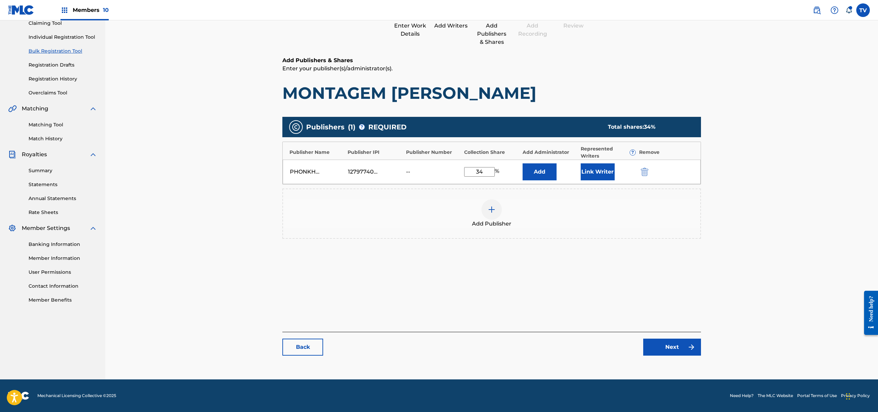
click at [671, 340] on link "Next" at bounding box center [672, 347] width 58 height 17
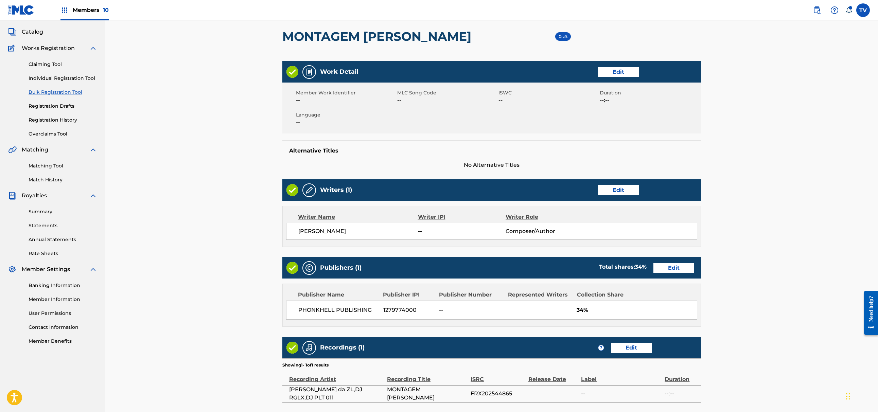
scroll to position [117, 0]
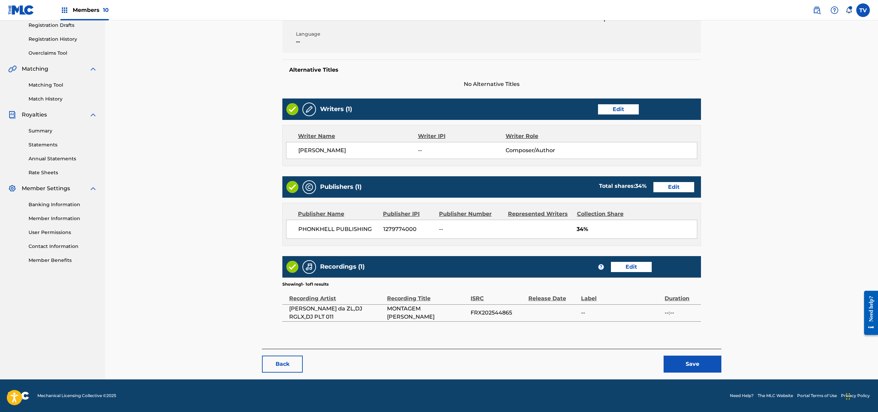
click at [698, 361] on button "Save" at bounding box center [693, 364] width 58 height 17
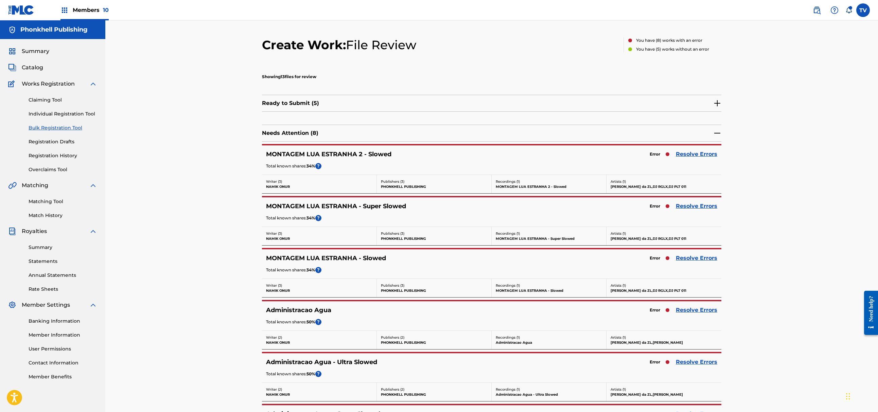
click at [687, 260] on link "Resolve Errors" at bounding box center [696, 258] width 41 height 8
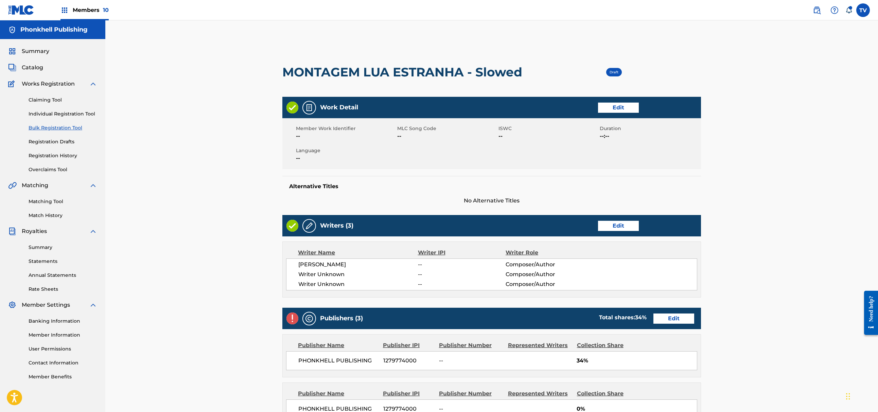
click at [607, 225] on link "Edit" at bounding box center [618, 226] width 41 height 10
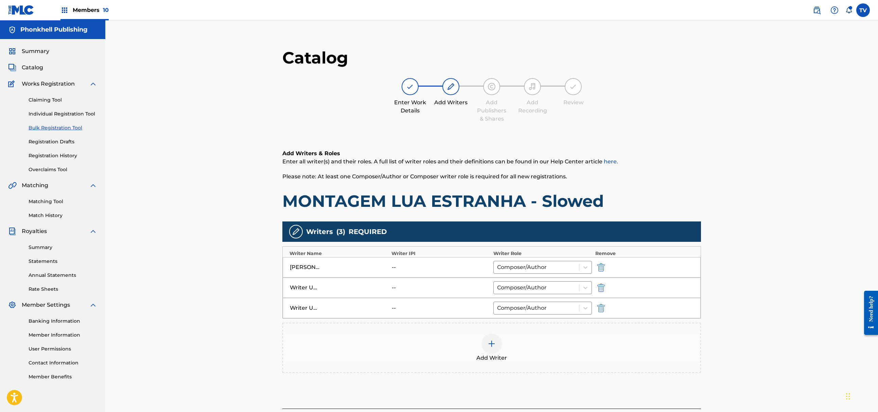
click at [602, 287] on img "submit" at bounding box center [600, 288] width 7 height 8
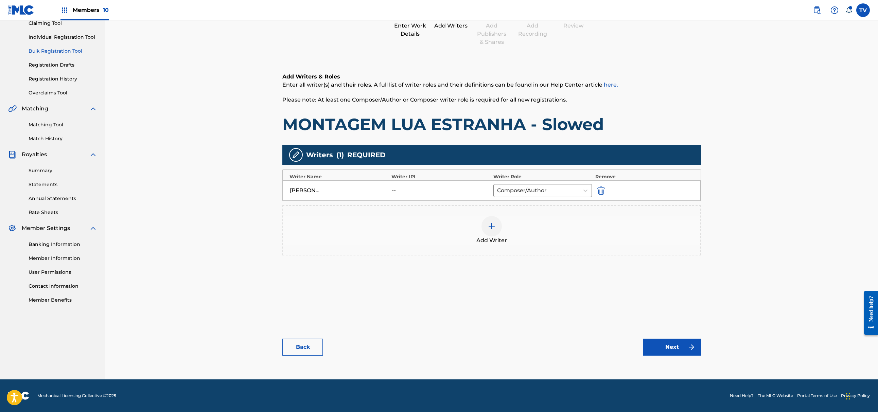
click at [667, 344] on link "Next" at bounding box center [672, 347] width 58 height 17
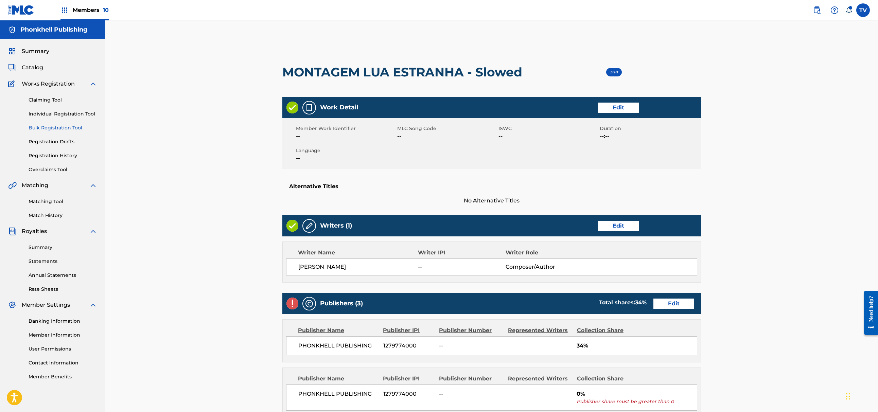
click at [675, 309] on link "Edit" at bounding box center [673, 304] width 41 height 10
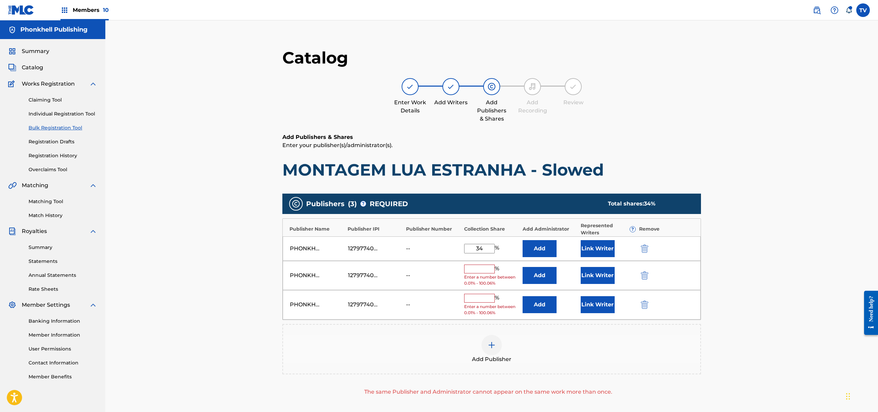
click at [642, 281] on div "PHONKHELL PUBLISHING 1279774000 -- % Enter a number between 0.01% - 100.06% Add…" at bounding box center [492, 276] width 418 height 30
click at [643, 278] on img "submit" at bounding box center [644, 275] width 7 height 8
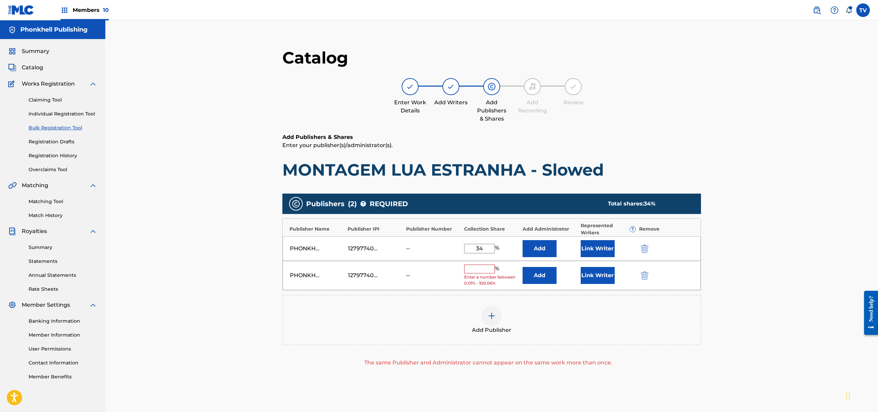
click at [643, 278] on img "submit" at bounding box center [644, 275] width 7 height 8
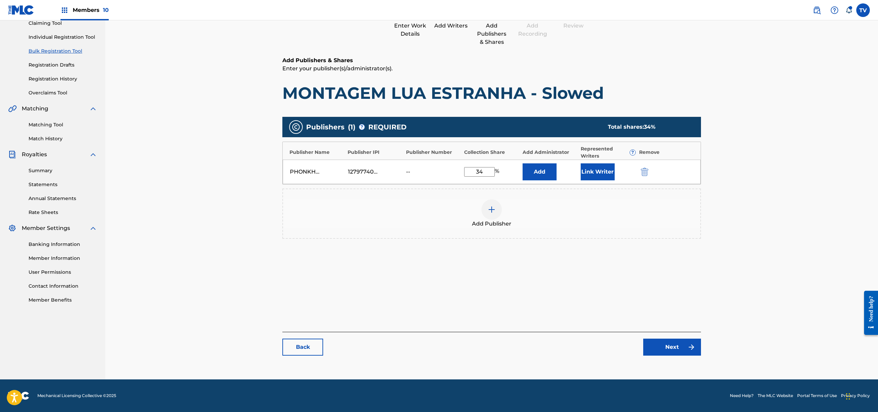
click at [670, 344] on link "Next" at bounding box center [672, 347] width 58 height 17
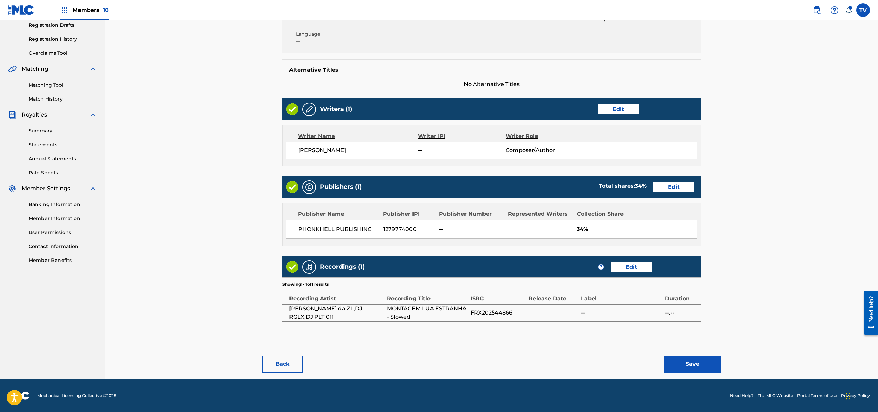
click at [701, 363] on button "Save" at bounding box center [693, 364] width 58 height 17
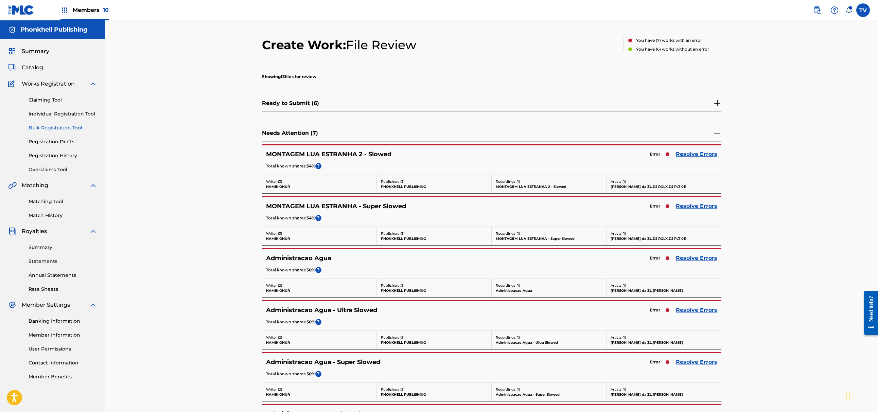
click at [690, 260] on link "Resolve Errors" at bounding box center [696, 258] width 41 height 8
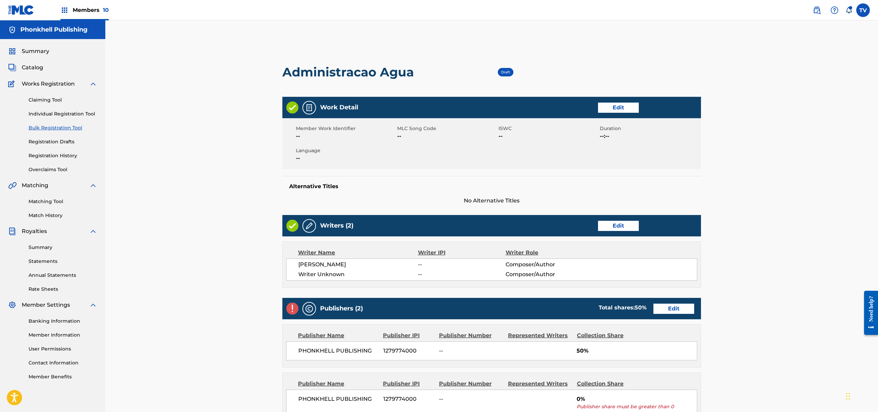
click at [625, 229] on link "Edit" at bounding box center [618, 226] width 41 height 10
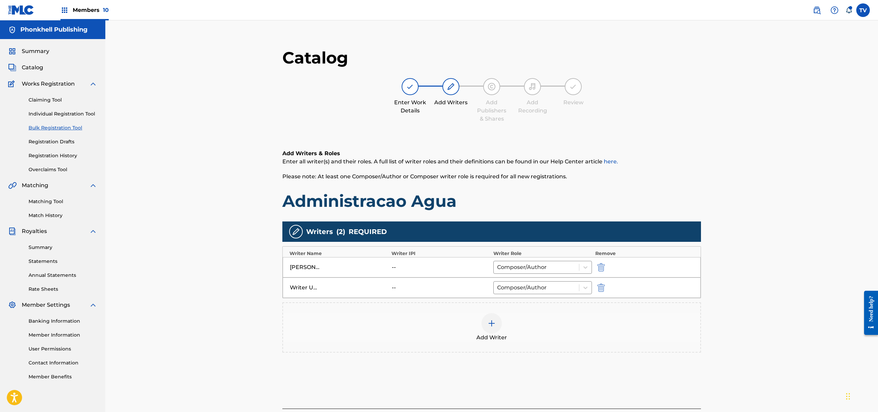
click at [601, 291] on img "submit" at bounding box center [600, 288] width 7 height 8
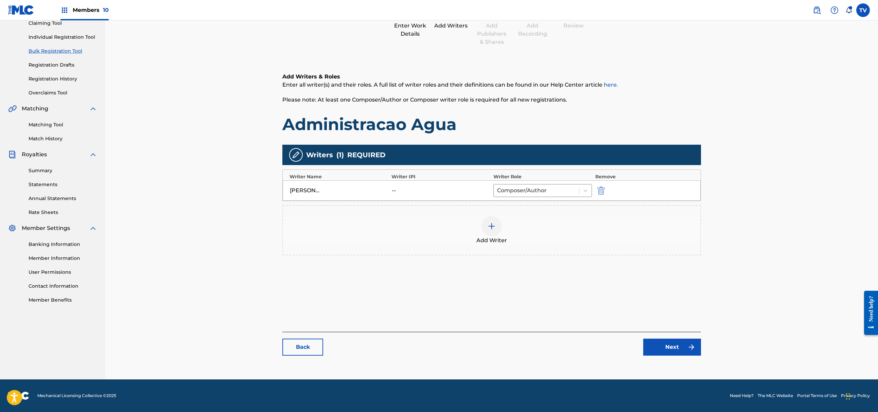
click at [673, 347] on link "Next" at bounding box center [672, 347] width 58 height 17
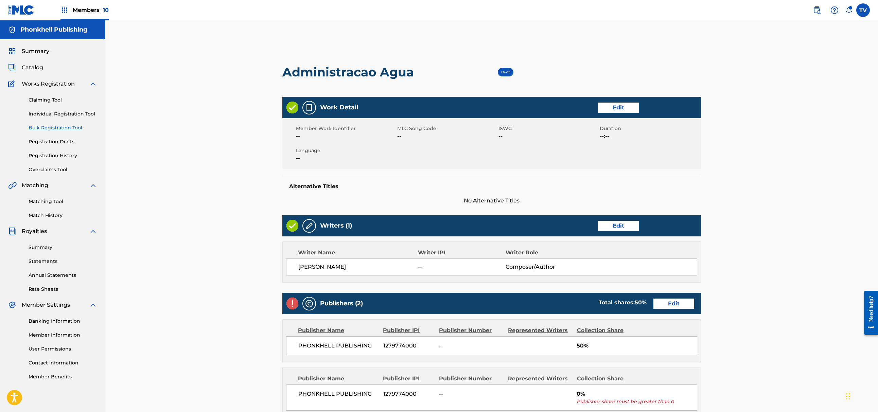
click at [668, 301] on link "Edit" at bounding box center [673, 304] width 41 height 10
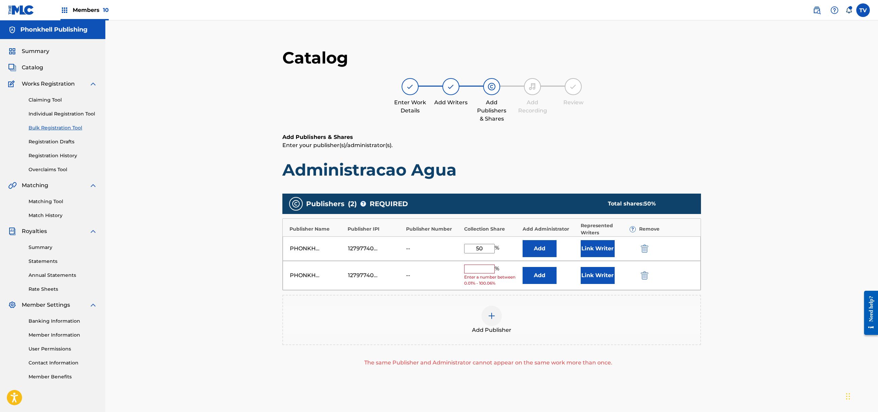
click at [642, 274] on img "submit" at bounding box center [644, 275] width 7 height 8
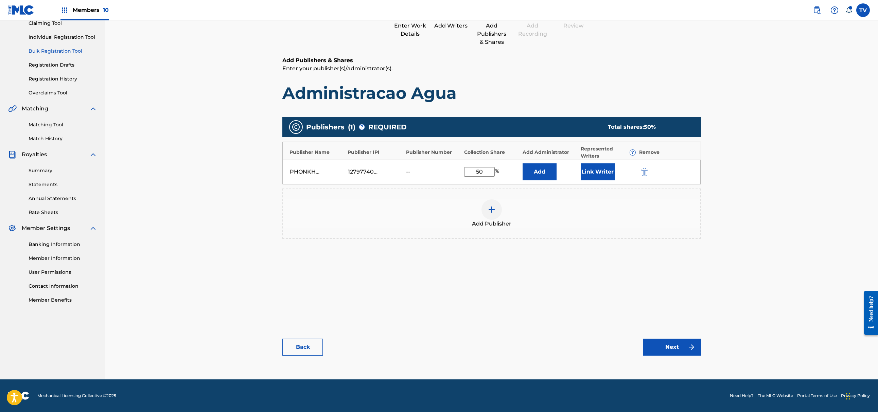
click at [681, 347] on link "Next" at bounding box center [672, 347] width 58 height 17
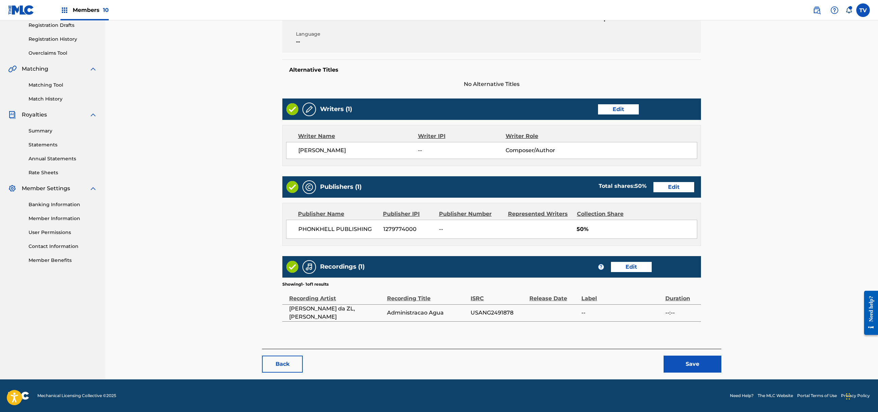
click at [692, 364] on button "Save" at bounding box center [693, 364] width 58 height 17
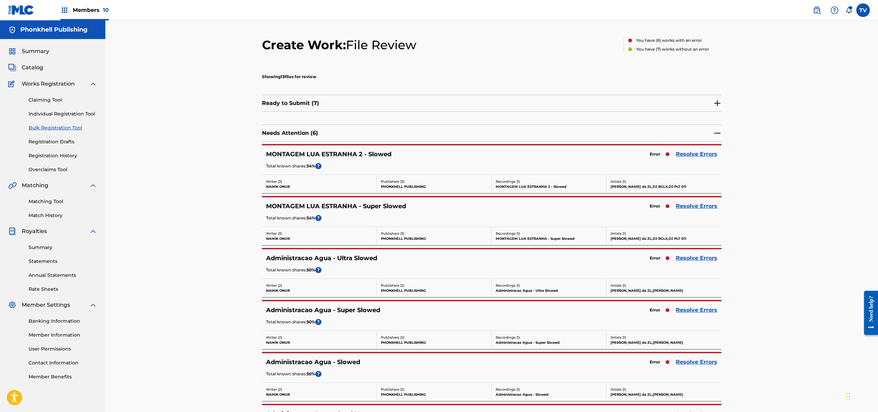
click at [698, 260] on link "Resolve Errors" at bounding box center [696, 258] width 41 height 8
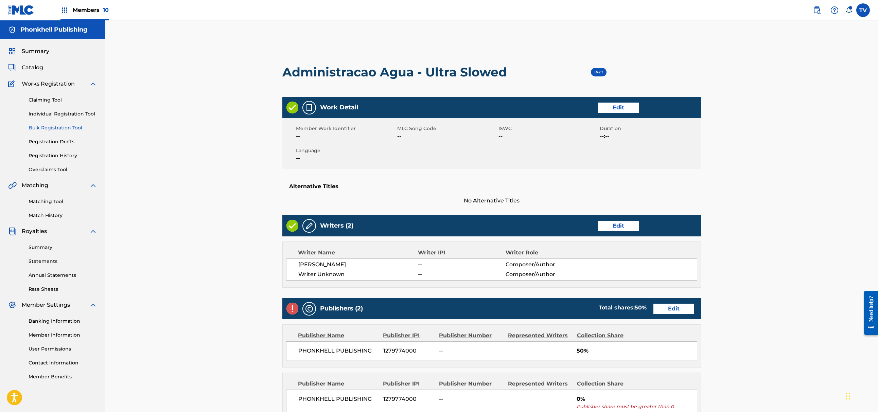
click at [619, 225] on link "Edit" at bounding box center [618, 226] width 41 height 10
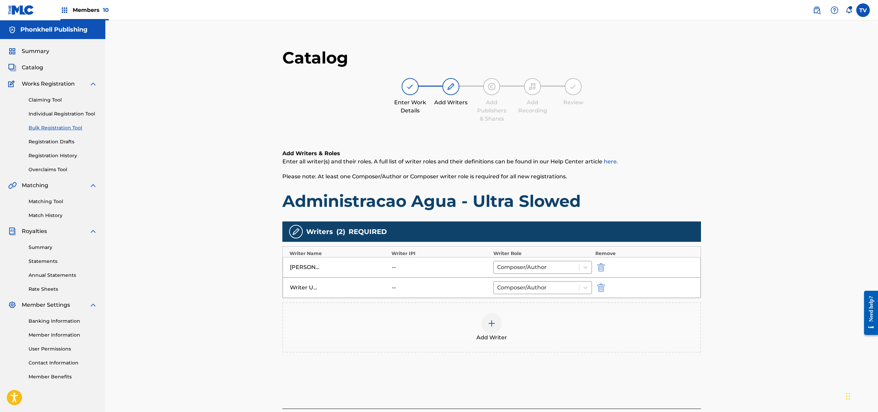
click at [601, 289] on img "submit" at bounding box center [600, 288] width 7 height 8
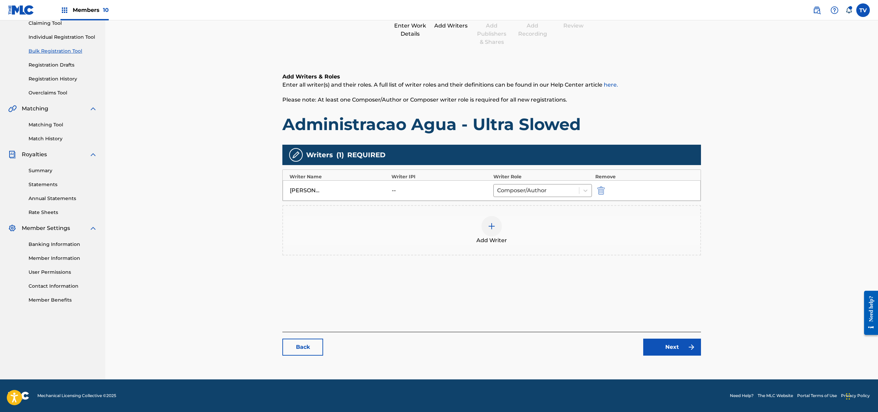
click at [675, 344] on link "Next" at bounding box center [672, 347] width 58 height 17
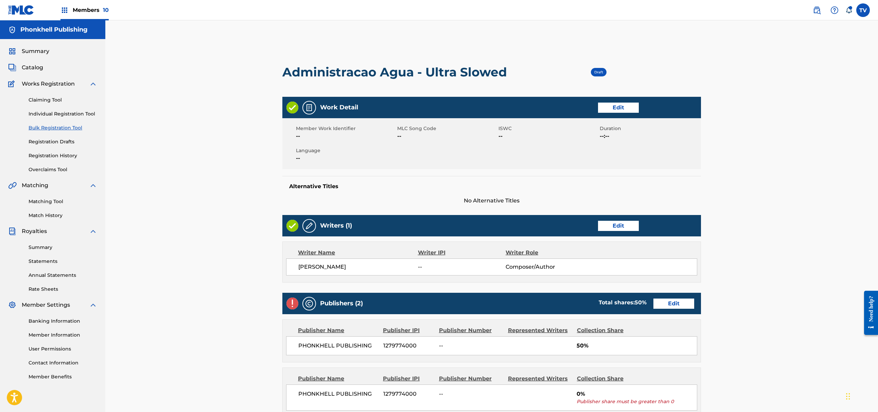
click at [672, 302] on link "Edit" at bounding box center [673, 304] width 41 height 10
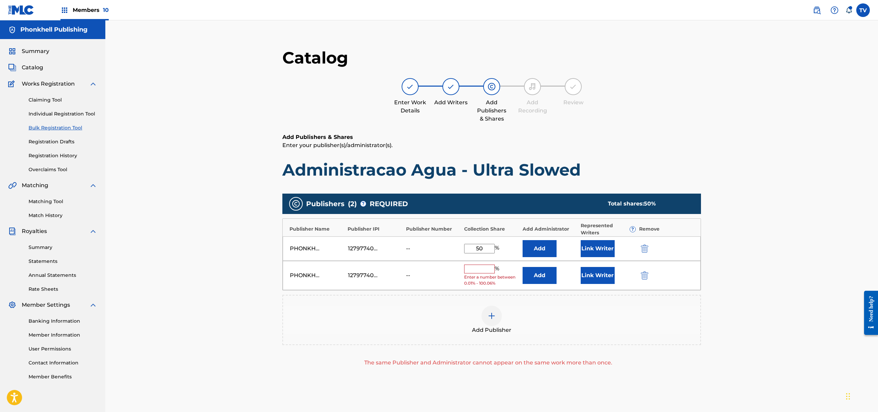
click at [642, 276] on img "submit" at bounding box center [644, 275] width 7 height 8
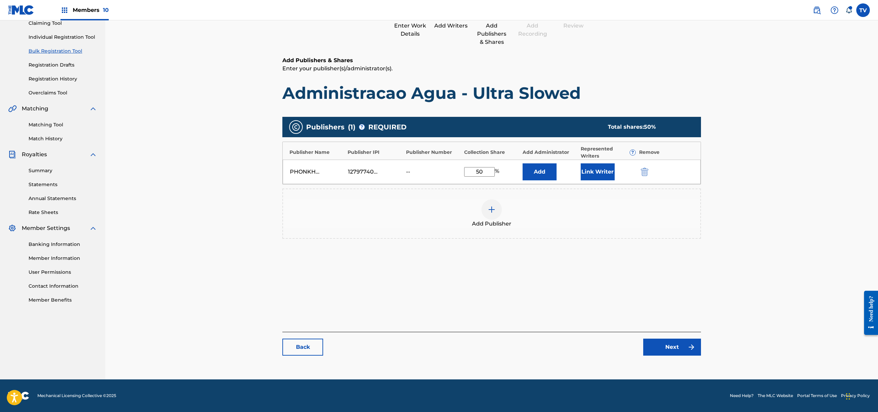
click at [680, 350] on link "Next" at bounding box center [672, 347] width 58 height 17
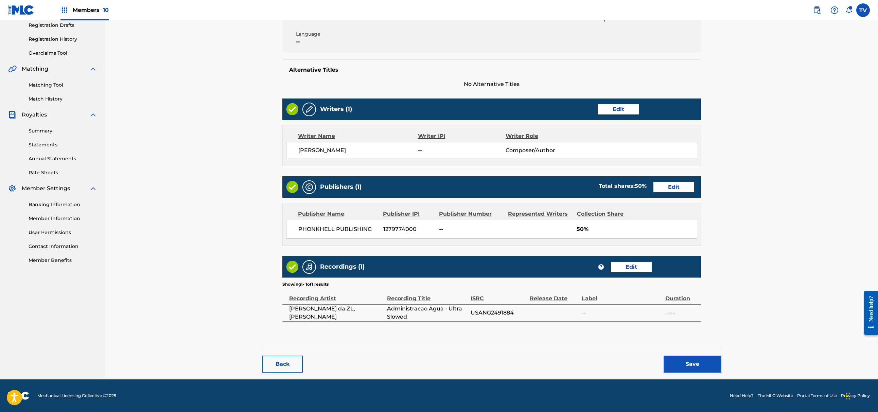
click at [703, 358] on button "Save" at bounding box center [693, 364] width 58 height 17
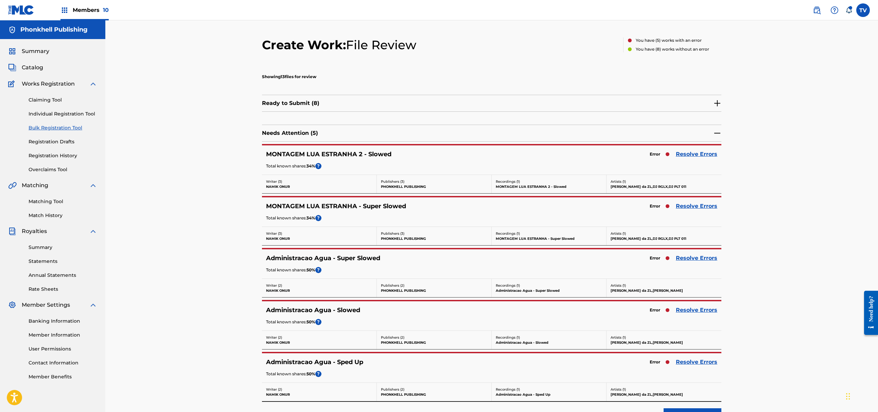
click at [700, 155] on link "Resolve Errors" at bounding box center [696, 154] width 41 height 8
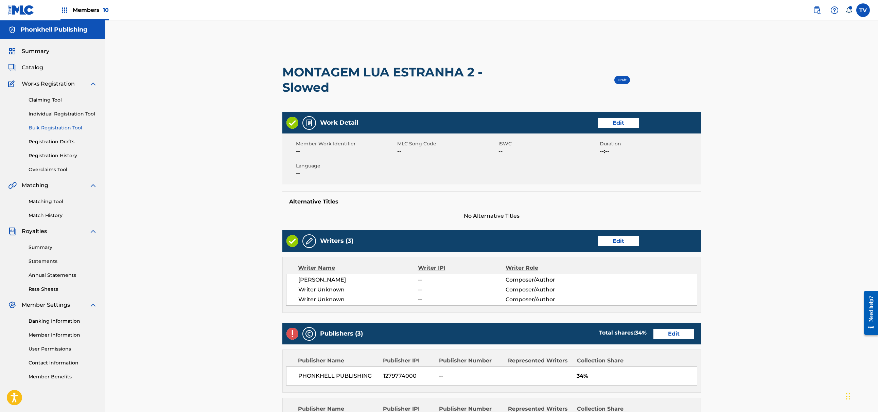
click at [610, 239] on link "Edit" at bounding box center [618, 241] width 41 height 10
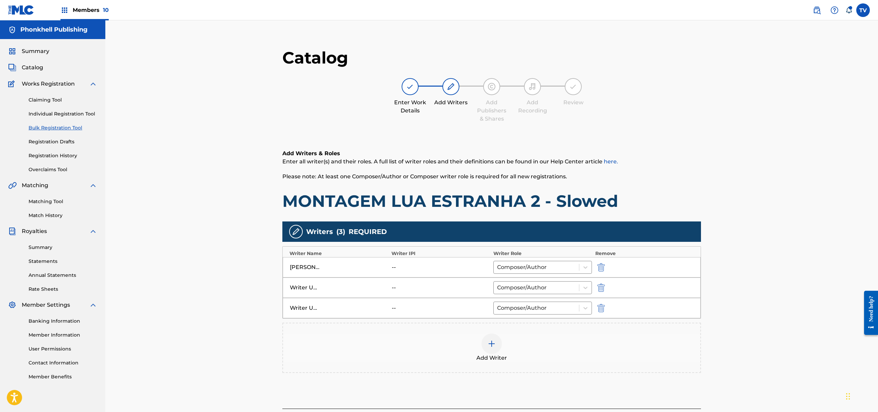
click at [601, 288] on img "submit" at bounding box center [600, 288] width 7 height 8
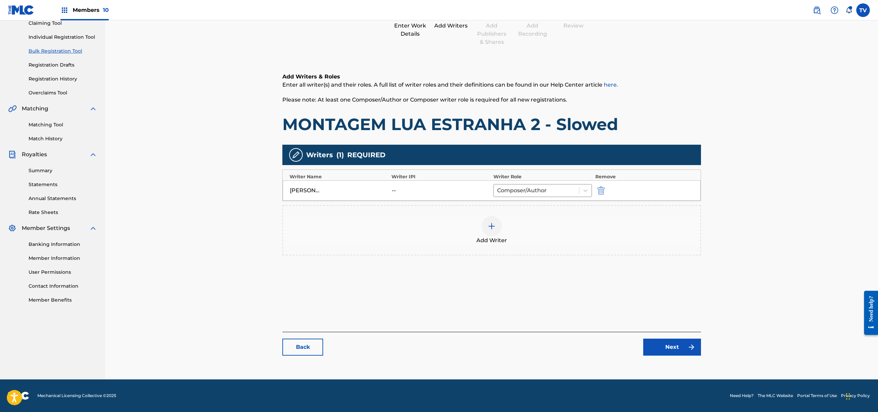
click at [670, 341] on link "Next" at bounding box center [672, 347] width 58 height 17
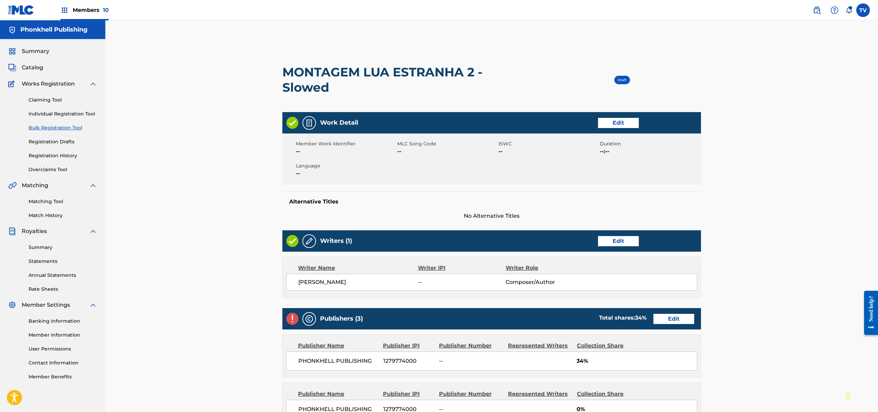
click at [673, 319] on link "Edit" at bounding box center [673, 319] width 41 height 10
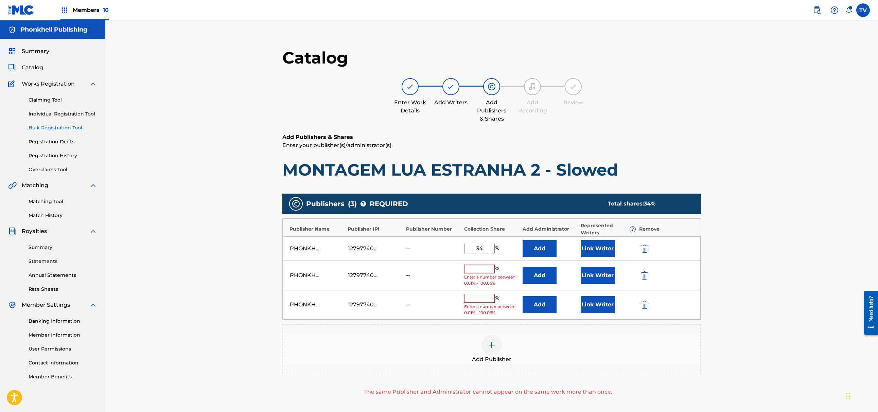
click at [639, 275] on button "submit" at bounding box center [644, 275] width 10 height 8
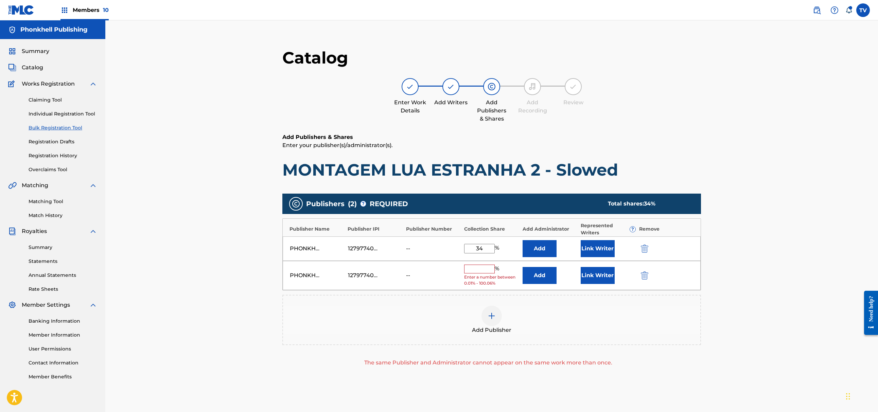
click at [642, 276] on img "submit" at bounding box center [644, 275] width 7 height 8
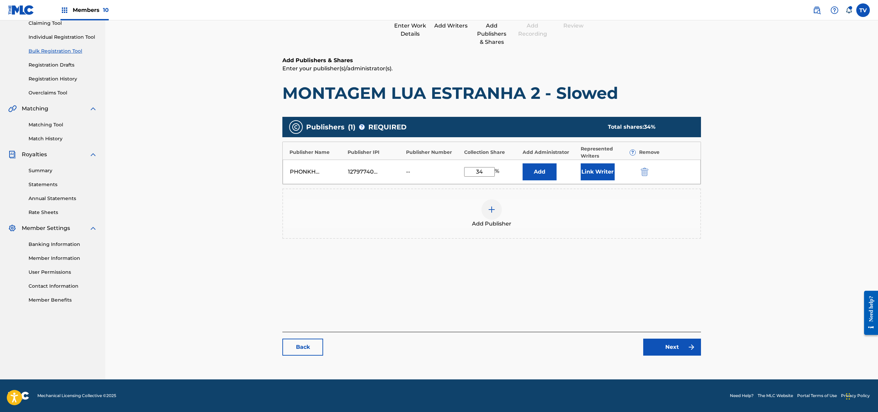
click at [674, 353] on link "Next" at bounding box center [672, 347] width 58 height 17
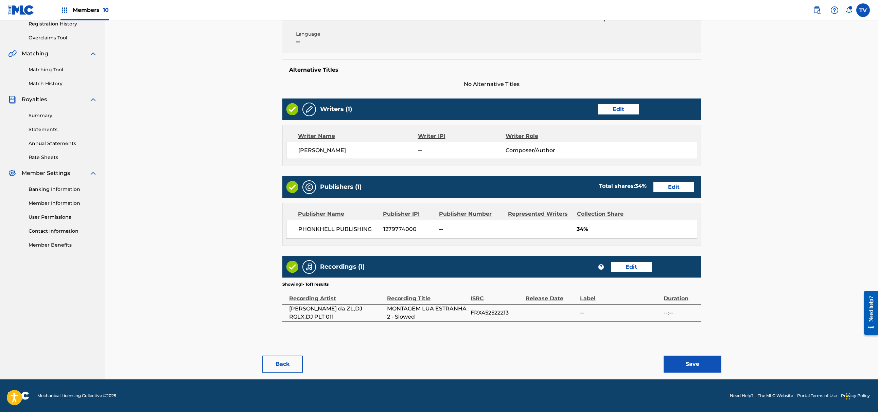
click at [692, 365] on button "Save" at bounding box center [693, 364] width 58 height 17
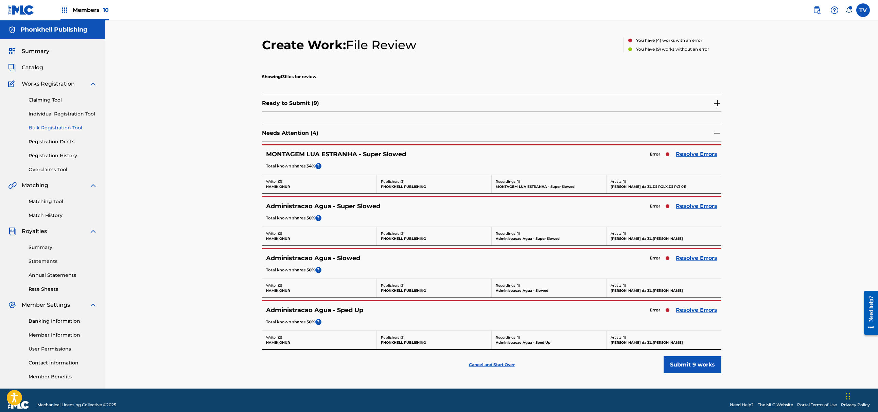
click at [702, 256] on link "Resolve Errors" at bounding box center [696, 258] width 41 height 8
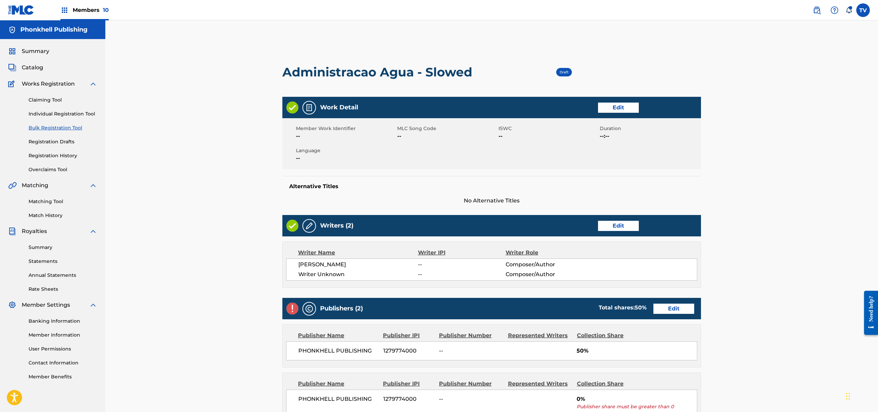
click at [619, 225] on link "Edit" at bounding box center [618, 226] width 41 height 10
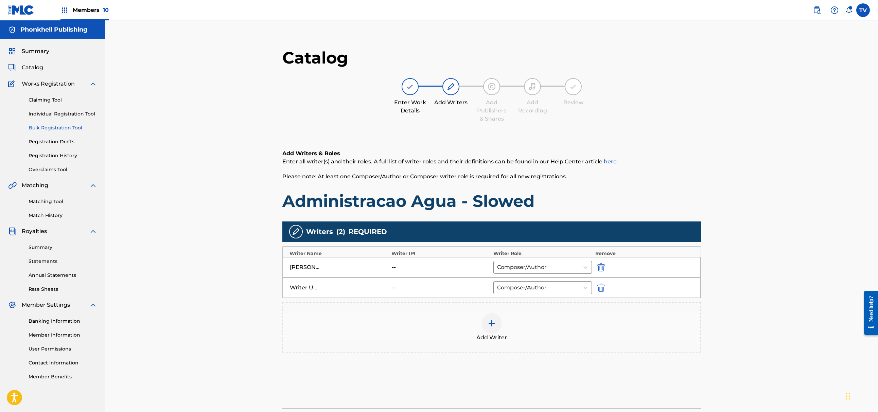
click at [599, 286] on img "submit" at bounding box center [600, 288] width 7 height 8
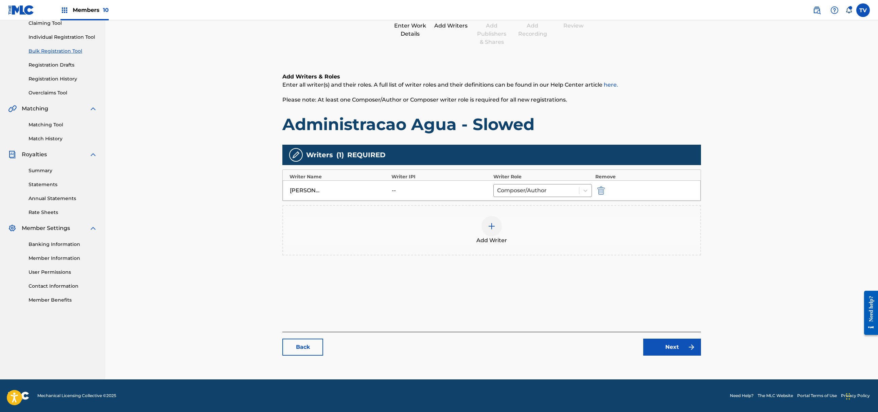
click at [658, 344] on link "Next" at bounding box center [672, 347] width 58 height 17
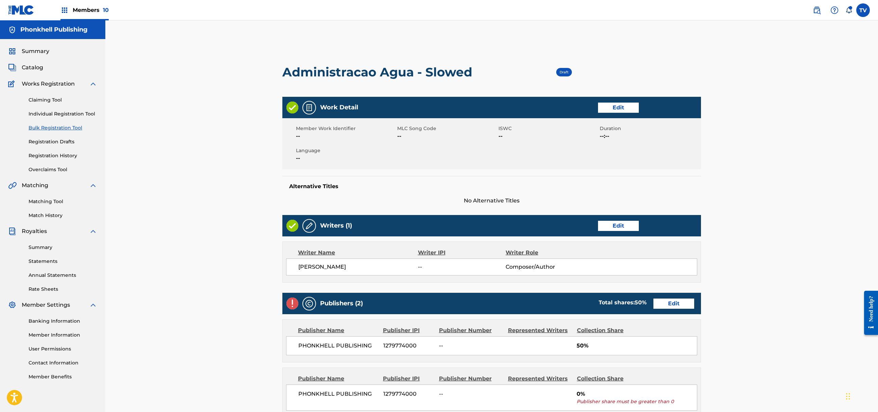
click at [675, 300] on link "Edit" at bounding box center [673, 304] width 41 height 10
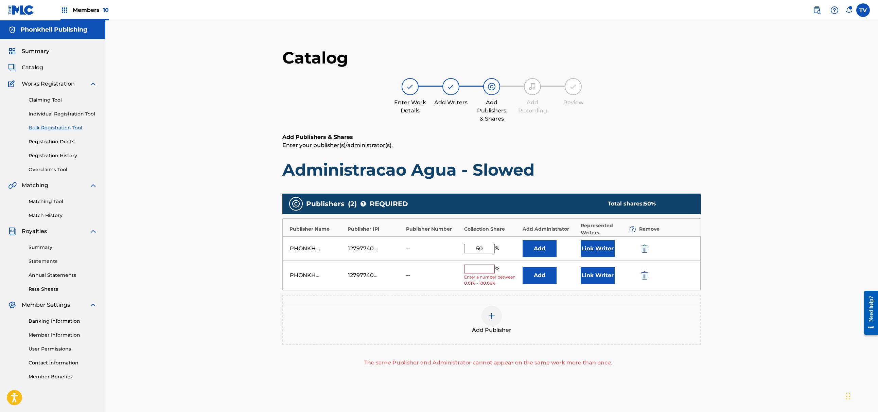
click at [647, 276] on img "submit" at bounding box center [644, 275] width 7 height 8
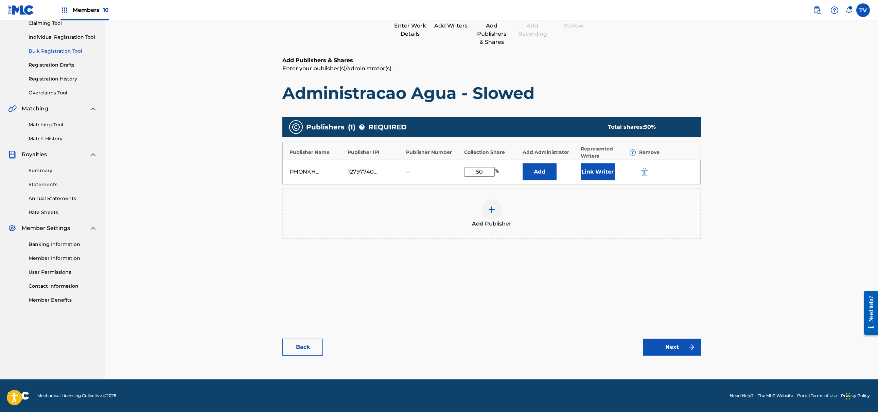
click at [675, 352] on link "Next" at bounding box center [672, 347] width 58 height 17
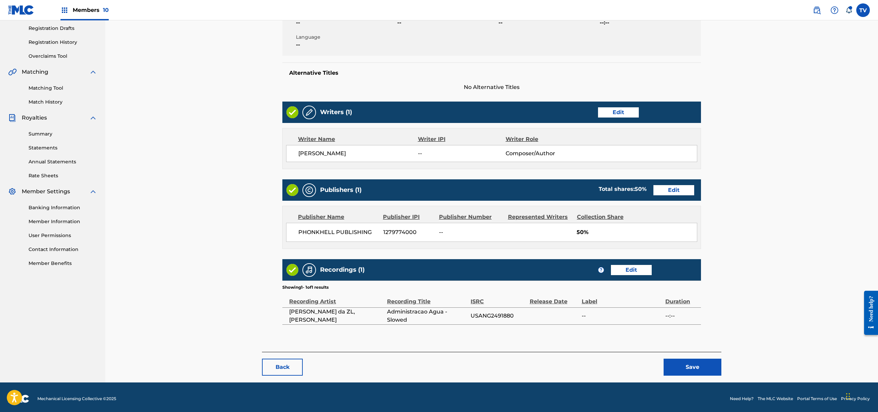
click at [703, 364] on div "< Back Administracao Agua - Slowed Draft Work Detail Edit Member Work Identifie…" at bounding box center [491, 153] width 459 height 459
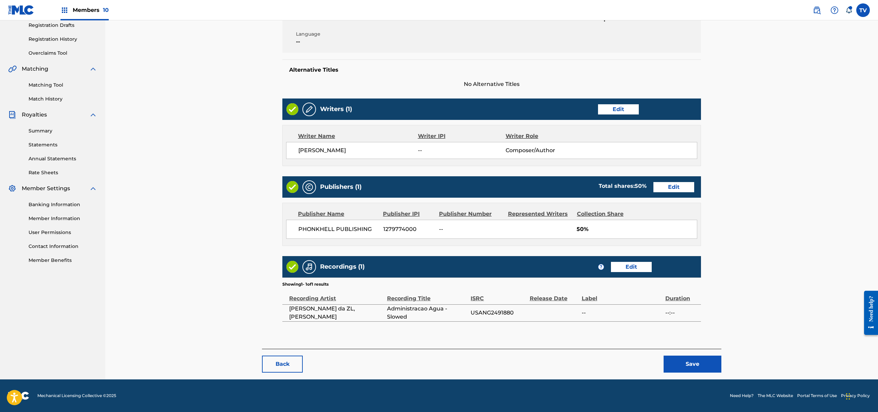
click at [706, 366] on button "Save" at bounding box center [693, 364] width 58 height 17
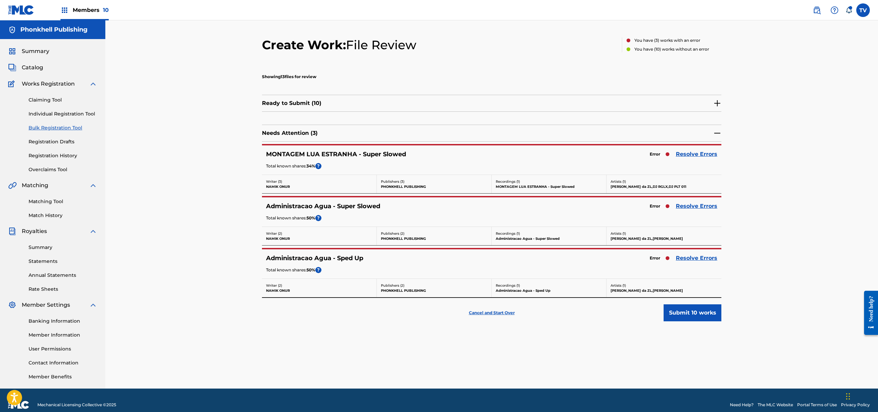
click at [697, 260] on link "Resolve Errors" at bounding box center [696, 258] width 41 height 8
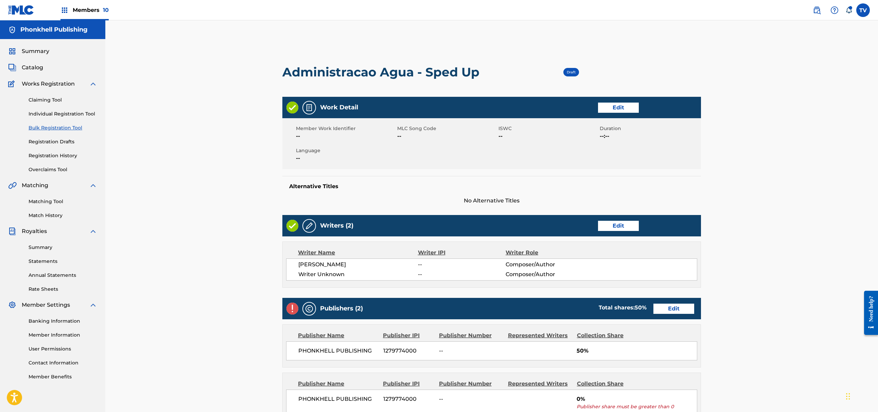
click at [617, 222] on link "Edit" at bounding box center [618, 226] width 41 height 10
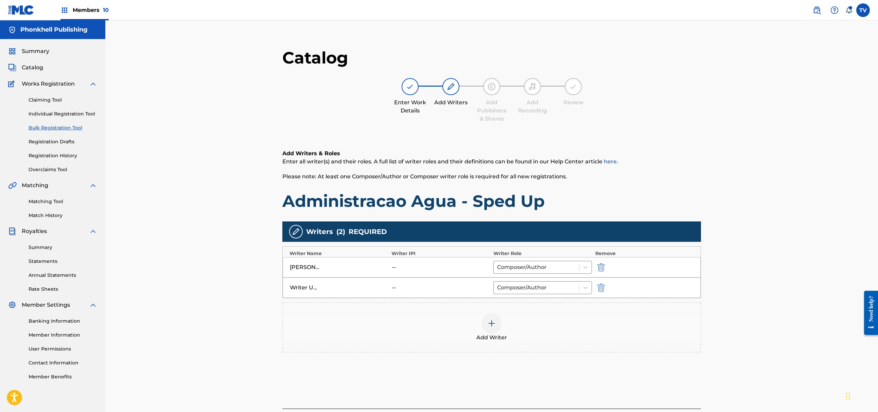
click at [599, 286] on img "submit" at bounding box center [600, 288] width 7 height 8
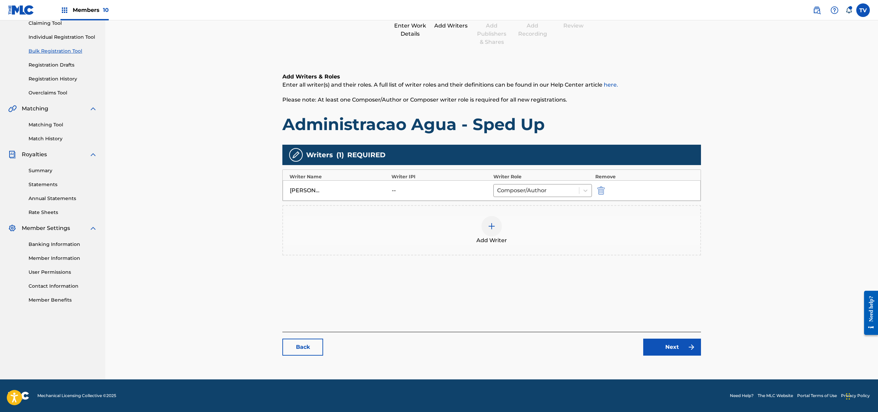
drag, startPoint x: 672, startPoint y: 328, endPoint x: 682, endPoint y: 342, distance: 17.6
click at [673, 331] on div "Catalog Enter Work Details Add Writers Add Publishers & Shares Add Recording Re…" at bounding box center [491, 167] width 419 height 392
click at [682, 342] on link "Next" at bounding box center [672, 347] width 58 height 17
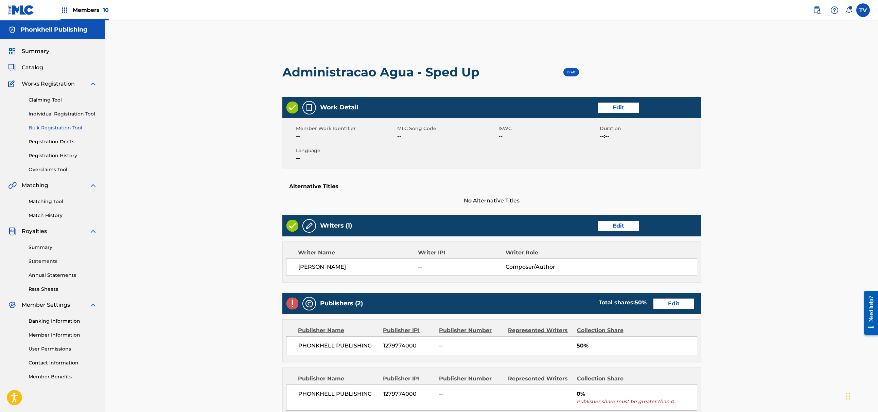
click at [682, 309] on link "Edit" at bounding box center [673, 304] width 41 height 10
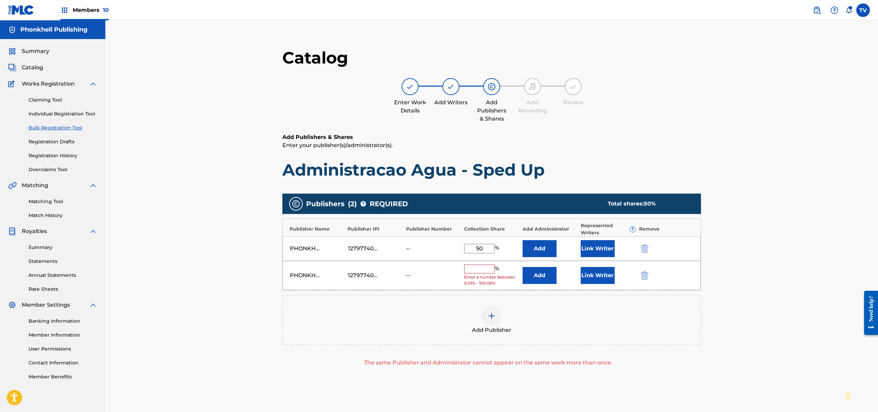
click at [648, 281] on div "PHONKHELL PUBLISHING 1279774000 -- % Enter a number between 0.01% - 100.06% Add…" at bounding box center [492, 276] width 418 height 30
click at [644, 277] on img "submit" at bounding box center [644, 275] width 7 height 8
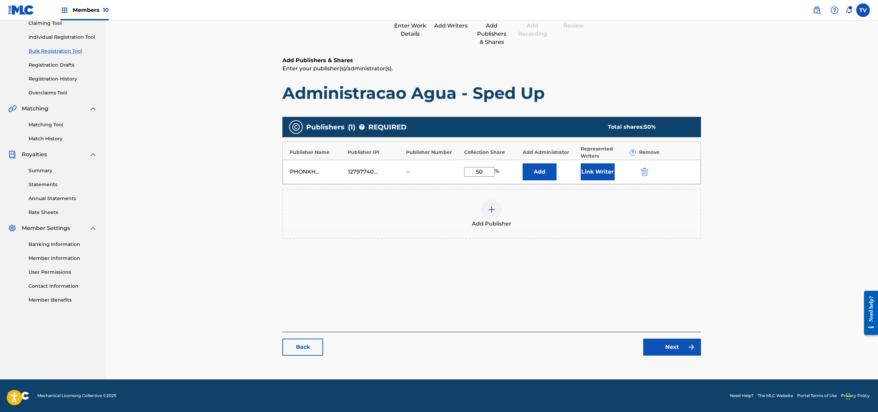
click at [673, 352] on link "Next" at bounding box center [672, 347] width 58 height 17
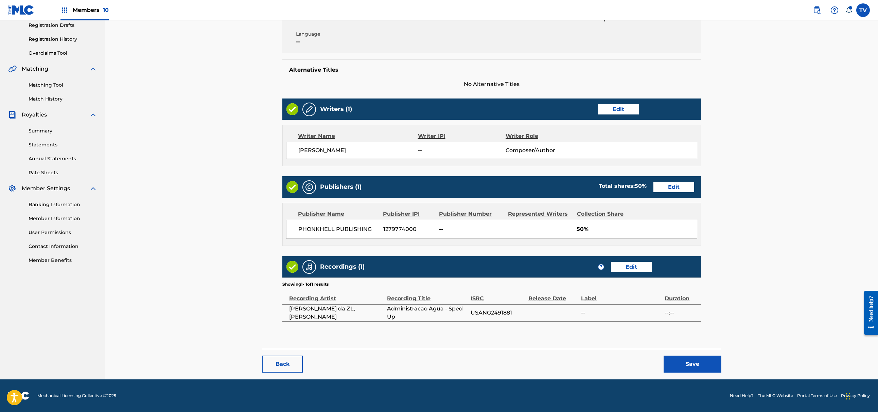
click at [699, 357] on button "Save" at bounding box center [693, 364] width 58 height 17
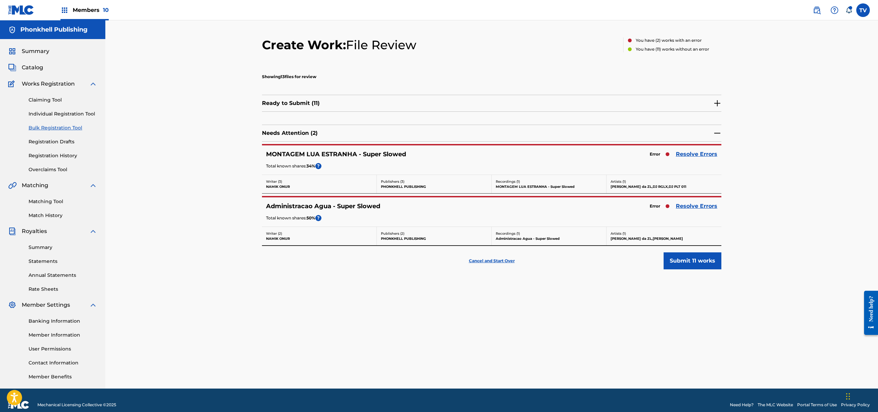
click at [688, 154] on link "Resolve Errors" at bounding box center [696, 154] width 41 height 8
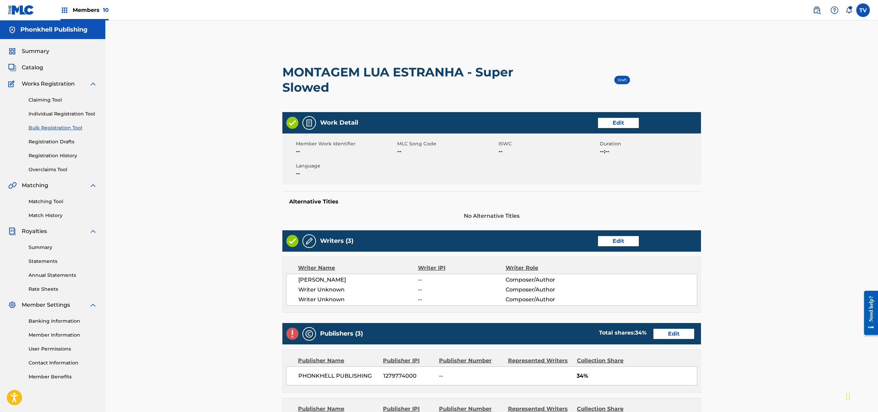
click at [613, 240] on link "Edit" at bounding box center [618, 241] width 41 height 10
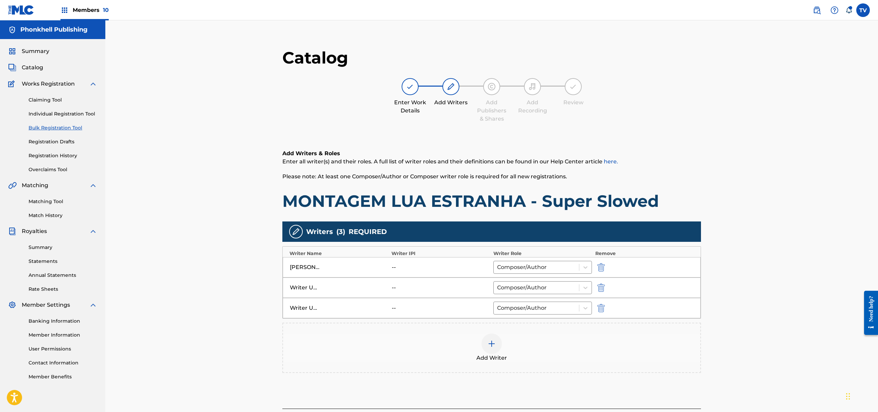
click at [602, 290] on img "submit" at bounding box center [600, 288] width 7 height 8
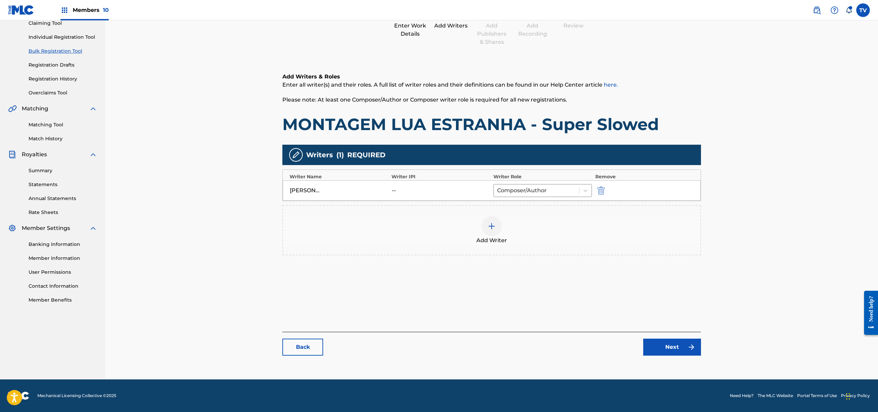
click at [664, 343] on link "Next" at bounding box center [672, 347] width 58 height 17
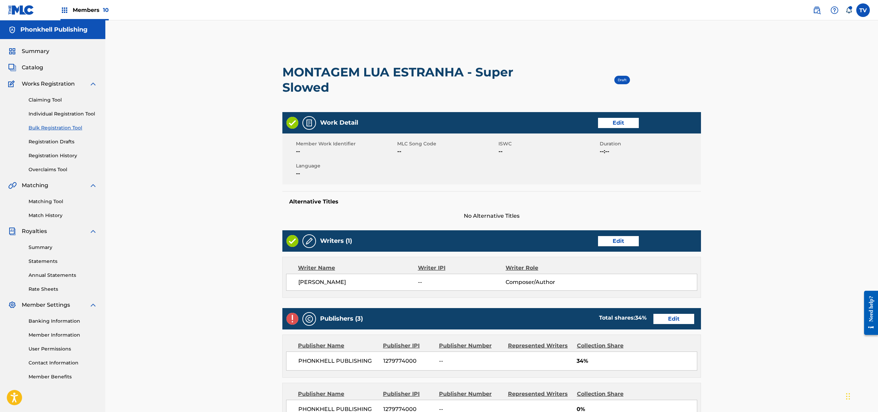
click at [671, 320] on link "Edit" at bounding box center [673, 319] width 41 height 10
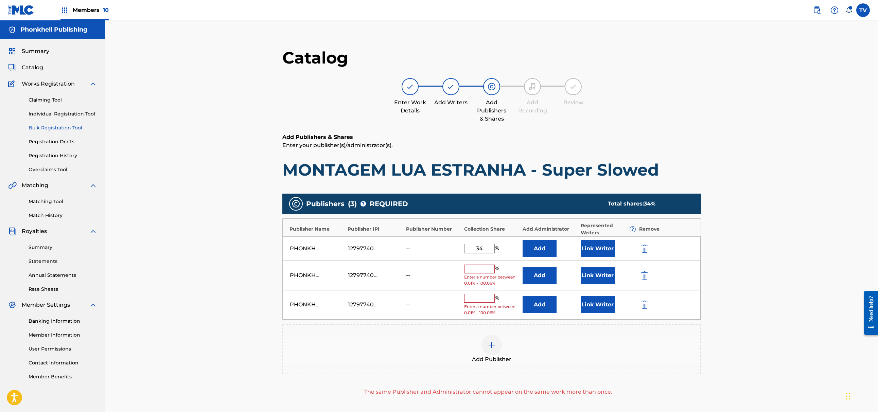
click at [648, 277] on img "submit" at bounding box center [644, 275] width 7 height 8
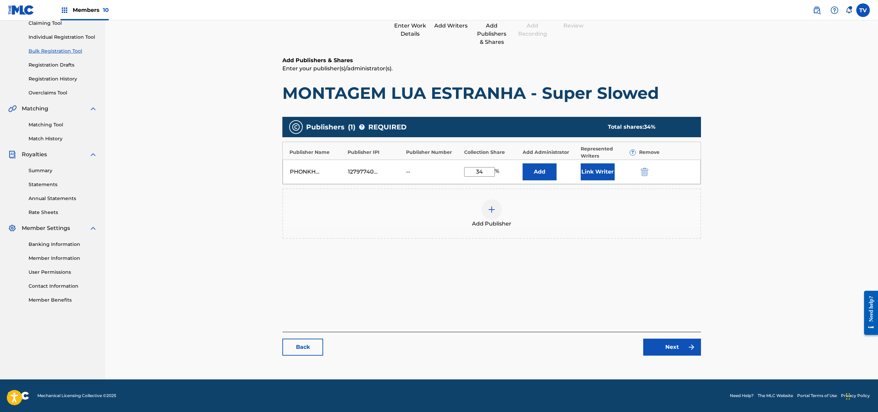
click at [680, 351] on link "Next" at bounding box center [672, 347] width 58 height 17
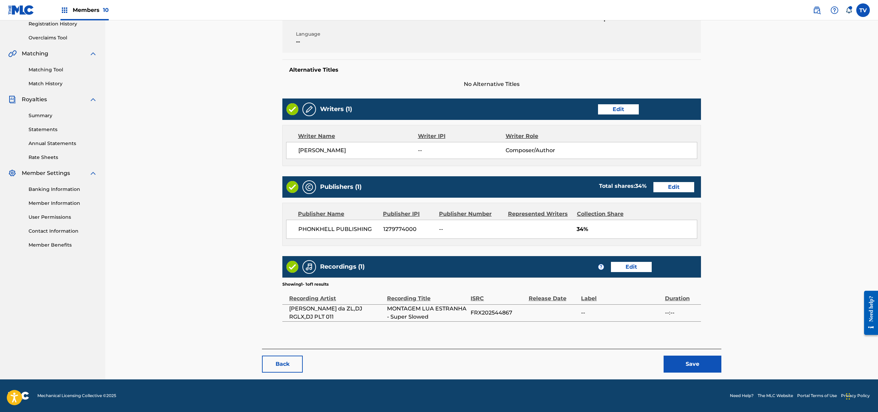
click at [707, 368] on button "Save" at bounding box center [693, 364] width 58 height 17
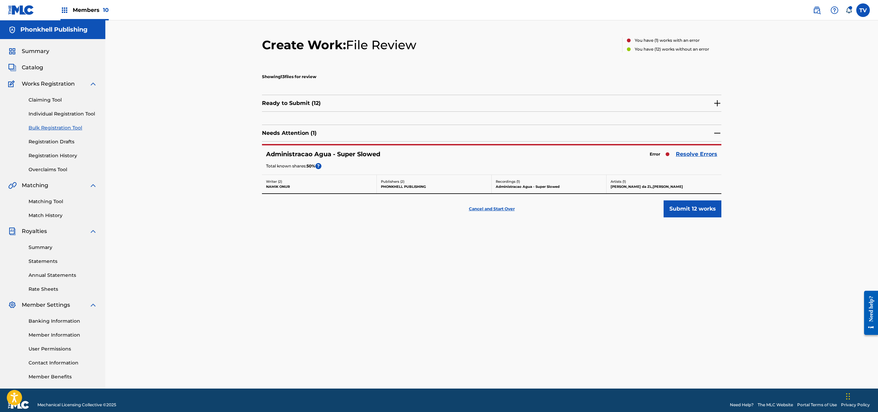
click at [701, 150] on div "Administracao Agua - Super Slowed Error Resolve Errors Total known shares: 50 %…" at bounding box center [491, 159] width 459 height 29
click at [702, 151] on link "Resolve Errors" at bounding box center [696, 154] width 41 height 8
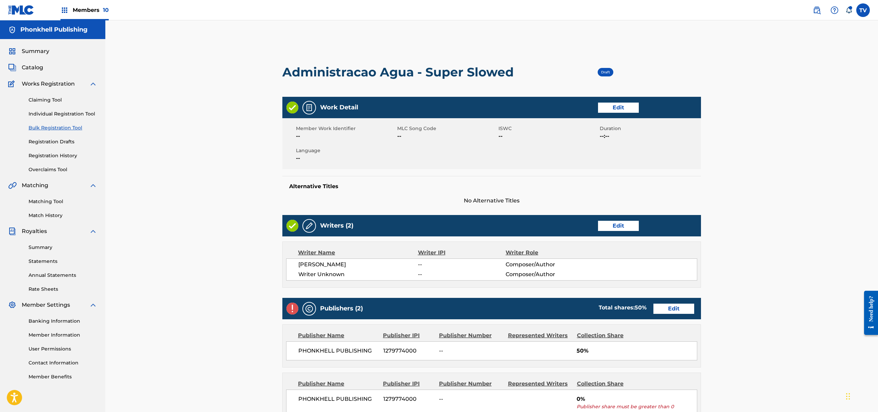
click at [620, 221] on link "Edit" at bounding box center [618, 226] width 41 height 10
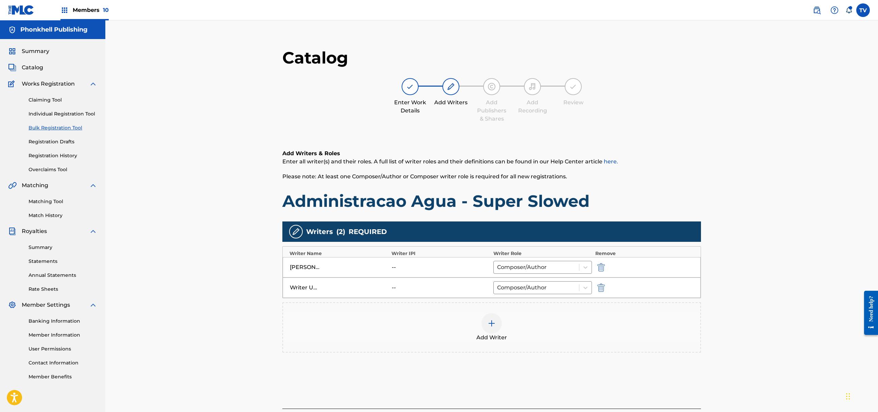
click at [601, 286] on img "submit" at bounding box center [600, 288] width 7 height 8
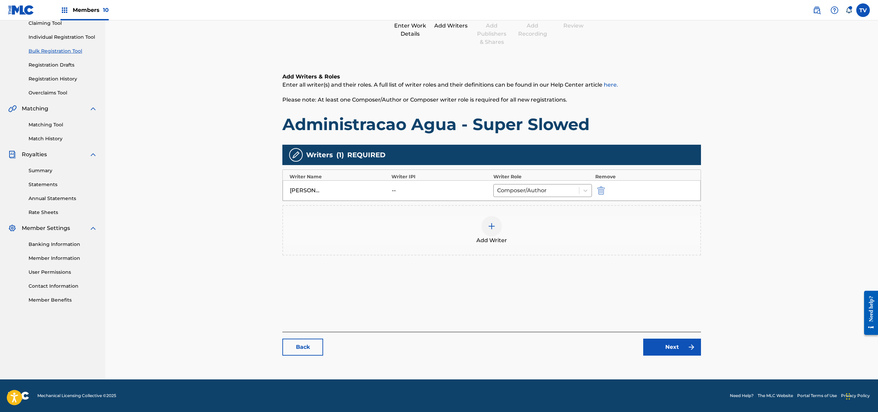
click at [672, 343] on link "Next" at bounding box center [672, 347] width 58 height 17
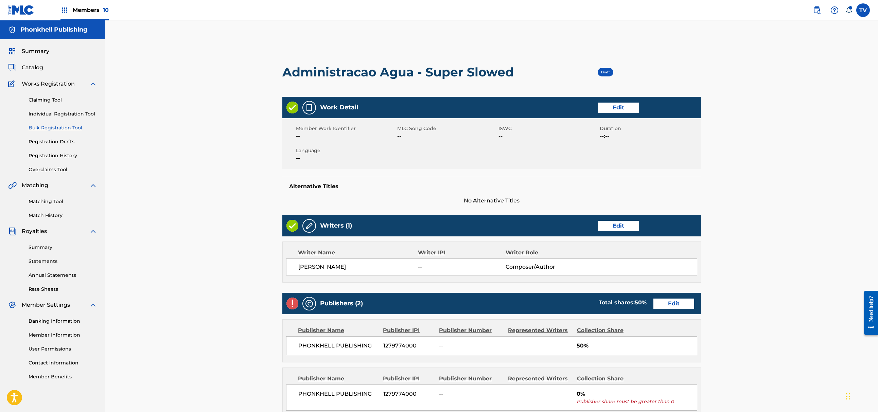
click at [678, 305] on link "Edit" at bounding box center [673, 304] width 41 height 10
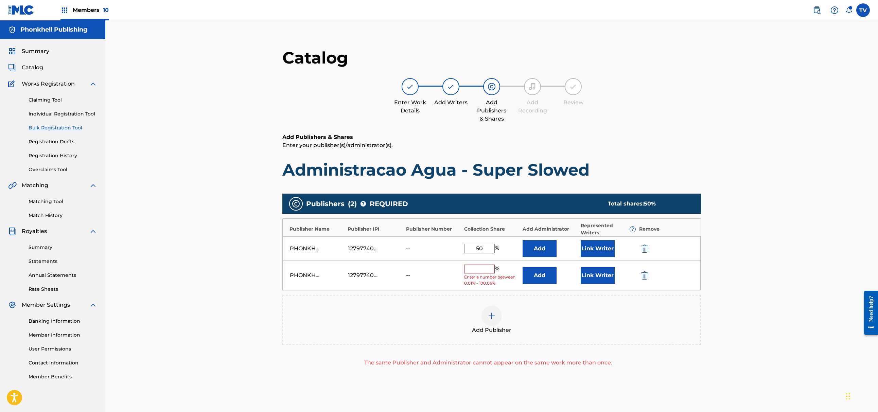
click at [655, 274] on div at bounding box center [654, 275] width 31 height 8
click at [652, 274] on div at bounding box center [654, 275] width 31 height 8
click at [650, 274] on div at bounding box center [654, 275] width 31 height 8
click at [644, 276] on img "submit" at bounding box center [644, 275] width 7 height 8
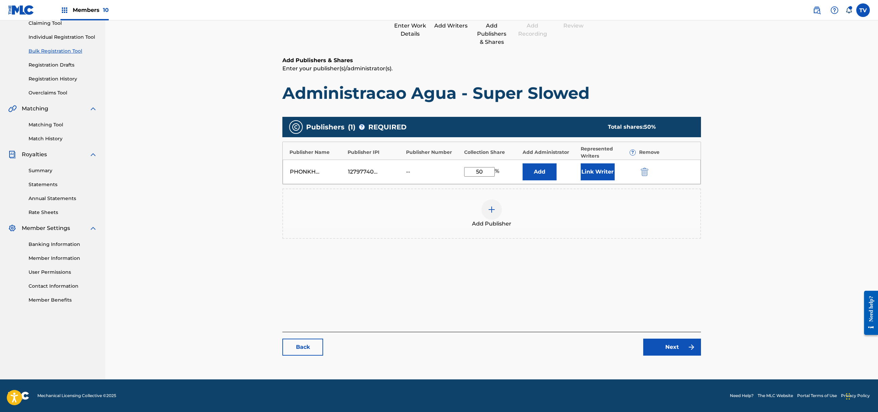
click at [669, 350] on link "Next" at bounding box center [672, 347] width 58 height 17
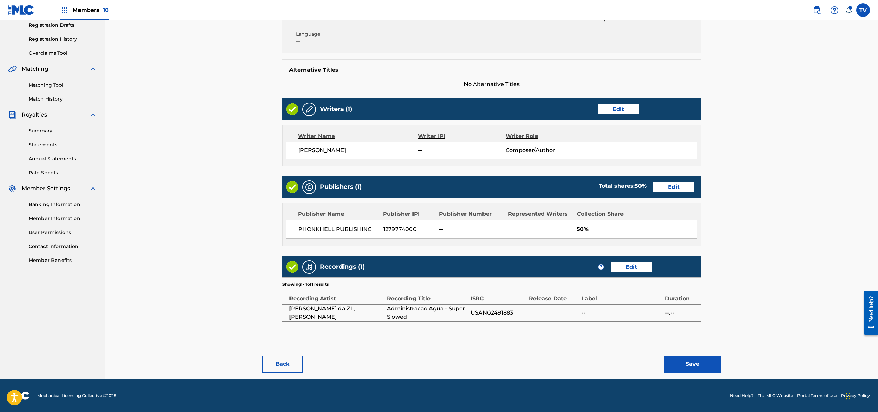
click at [697, 361] on button "Save" at bounding box center [693, 364] width 58 height 17
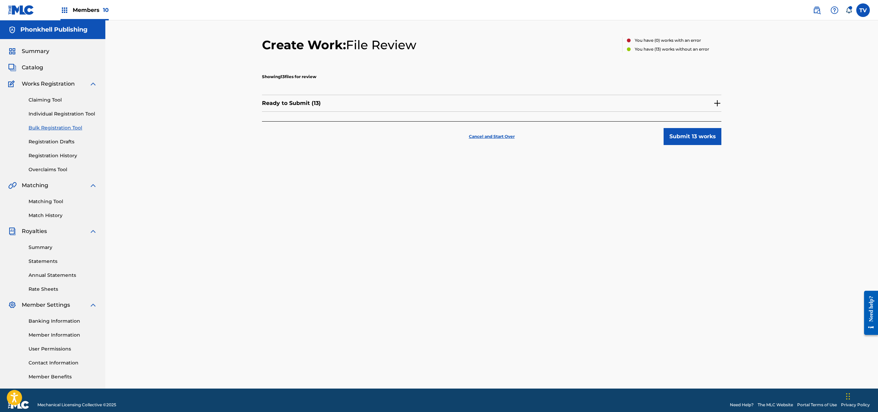
click at [696, 138] on button "Submit 13 works" at bounding box center [693, 136] width 58 height 17
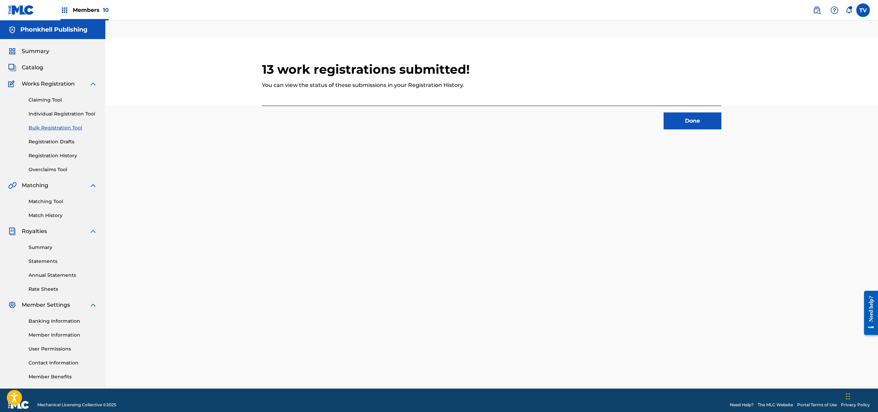
click at [680, 121] on button "Done" at bounding box center [693, 120] width 58 height 17
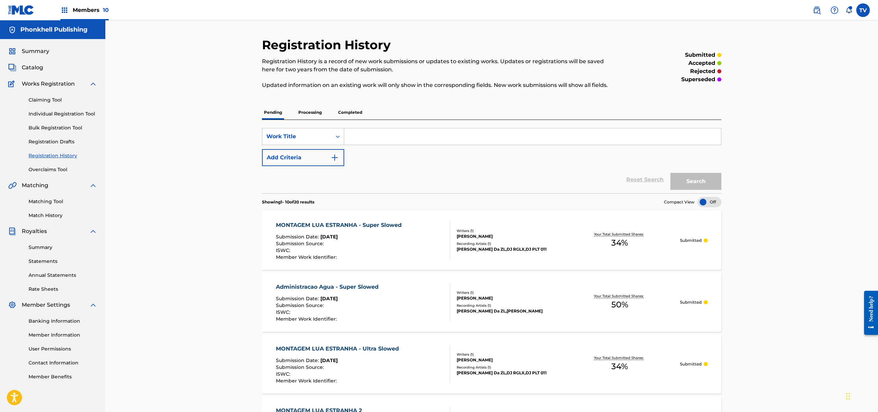
click at [48, 126] on link "Bulk Registration Tool" at bounding box center [63, 127] width 69 height 7
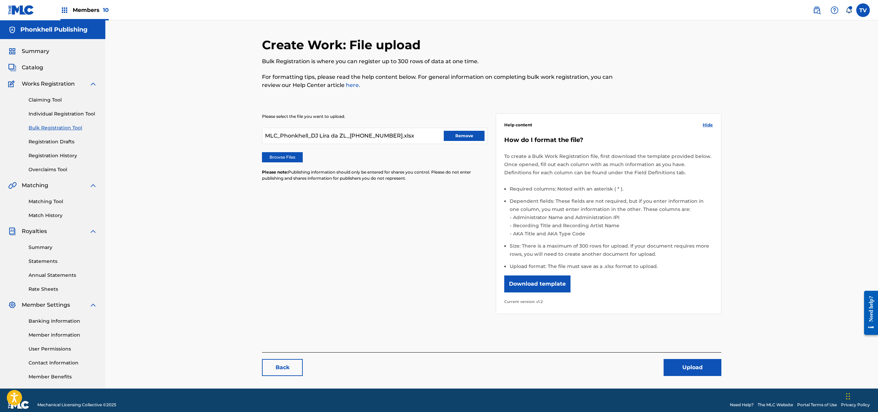
click at [448, 139] on button "Remove" at bounding box center [464, 136] width 41 height 10
